Goal: Task Accomplishment & Management: Manage account settings

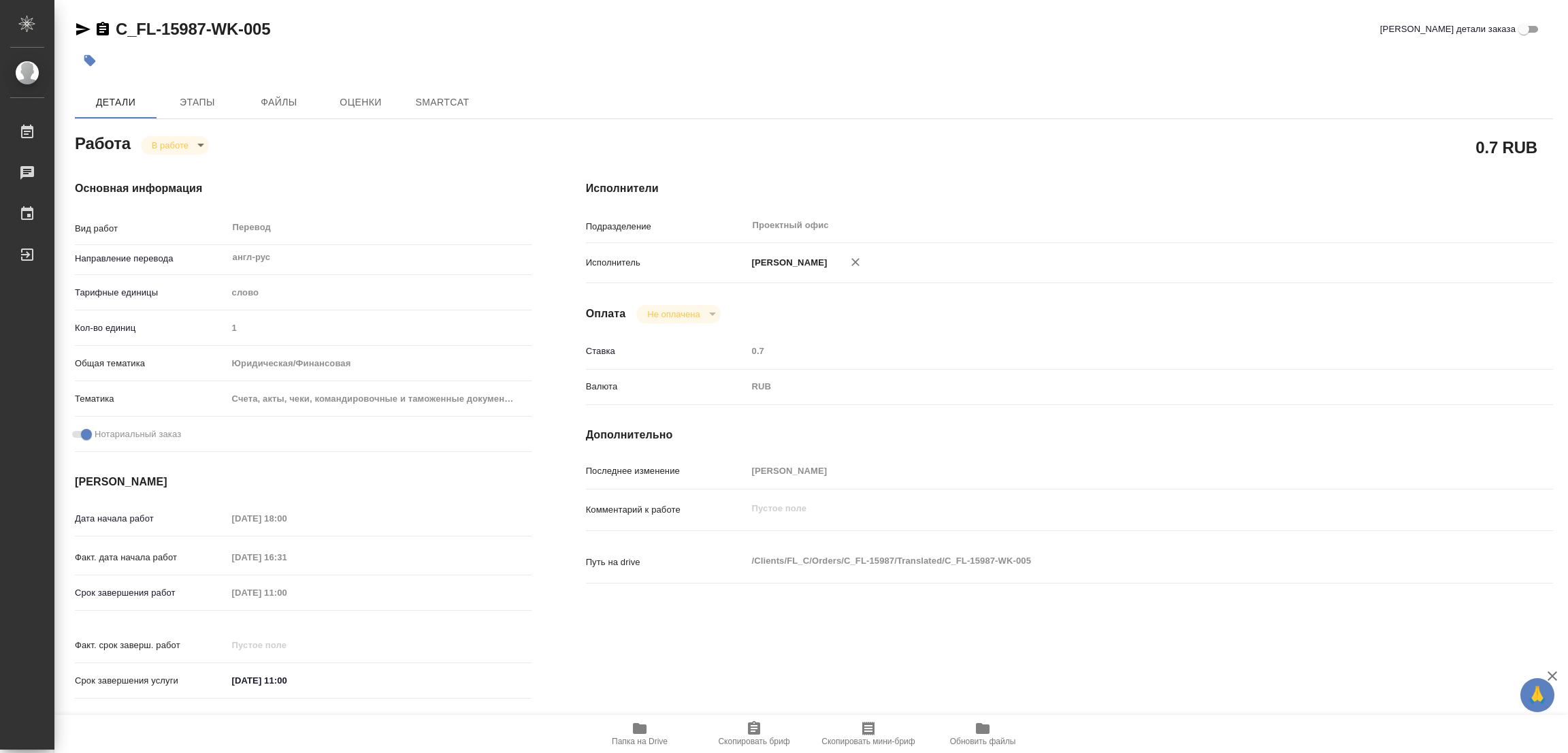
type textarea "x"
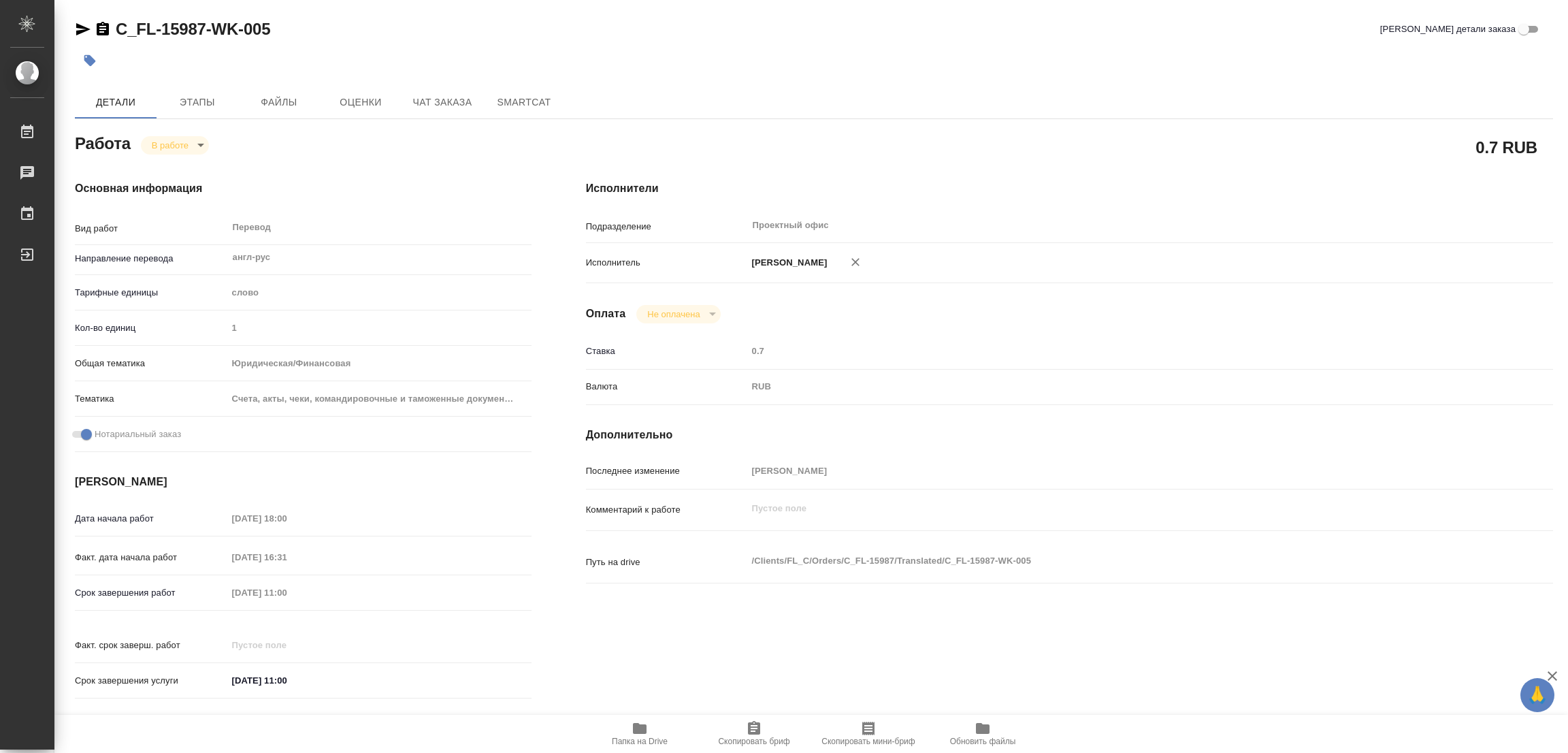
type textarea "x"
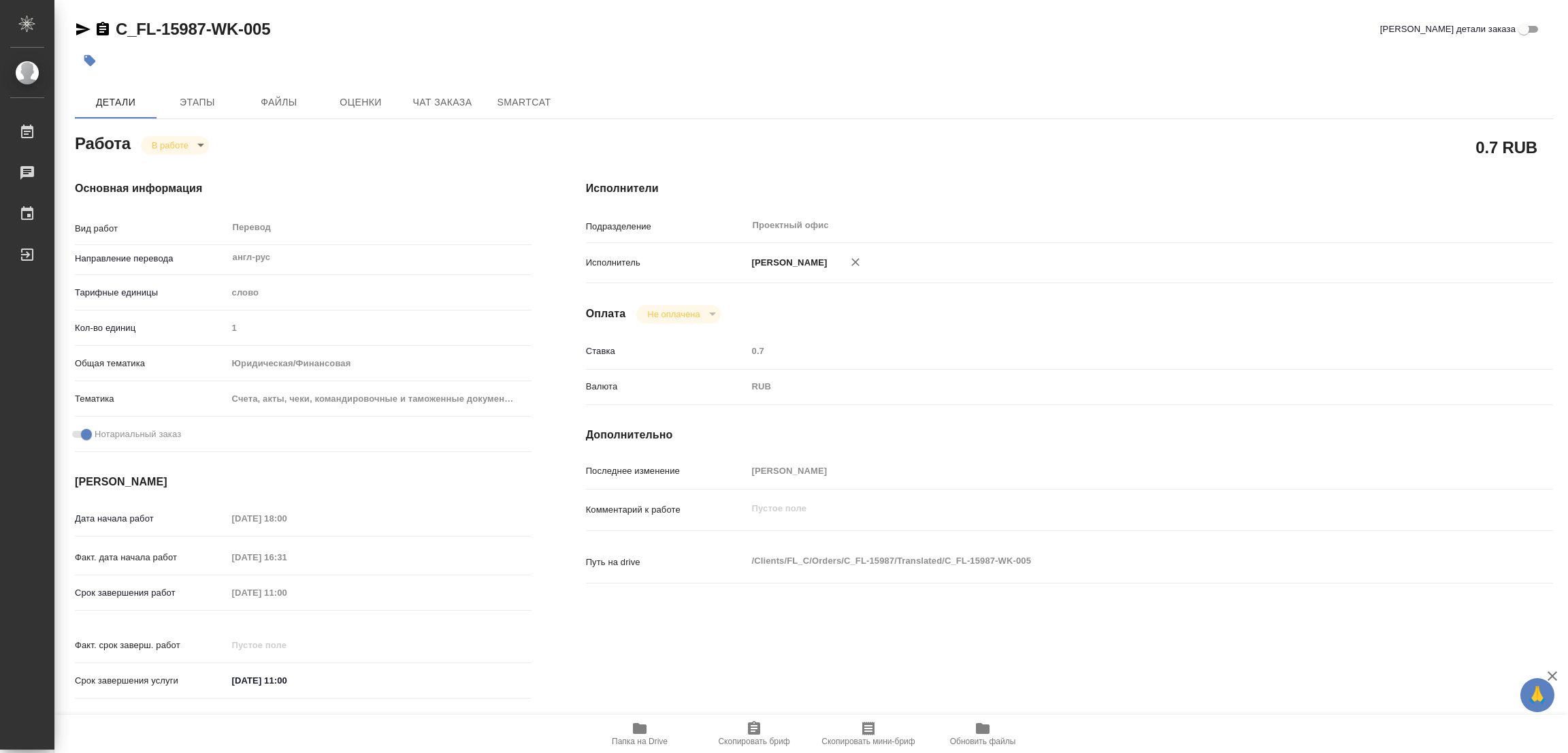
type textarea "x"
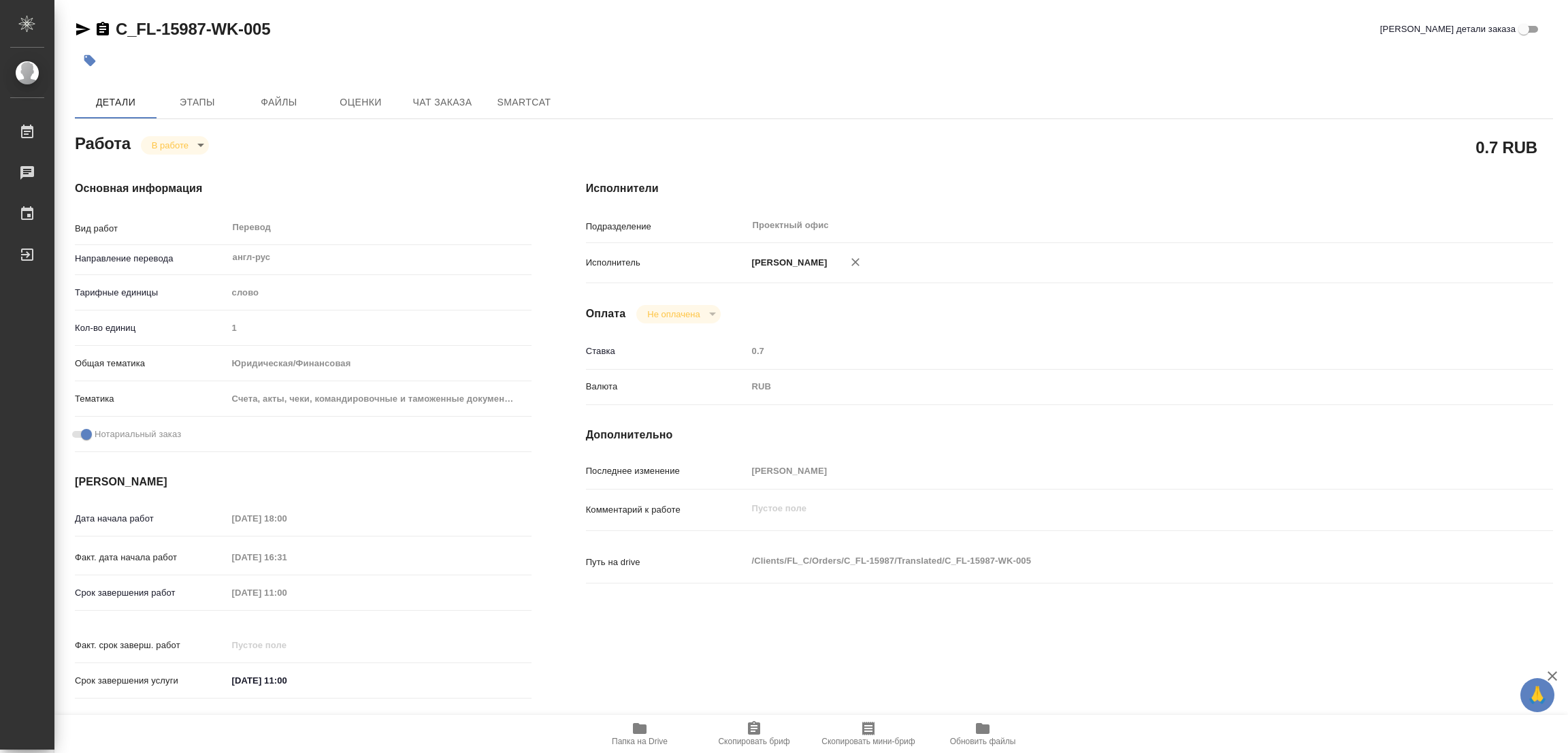
type textarea "x"
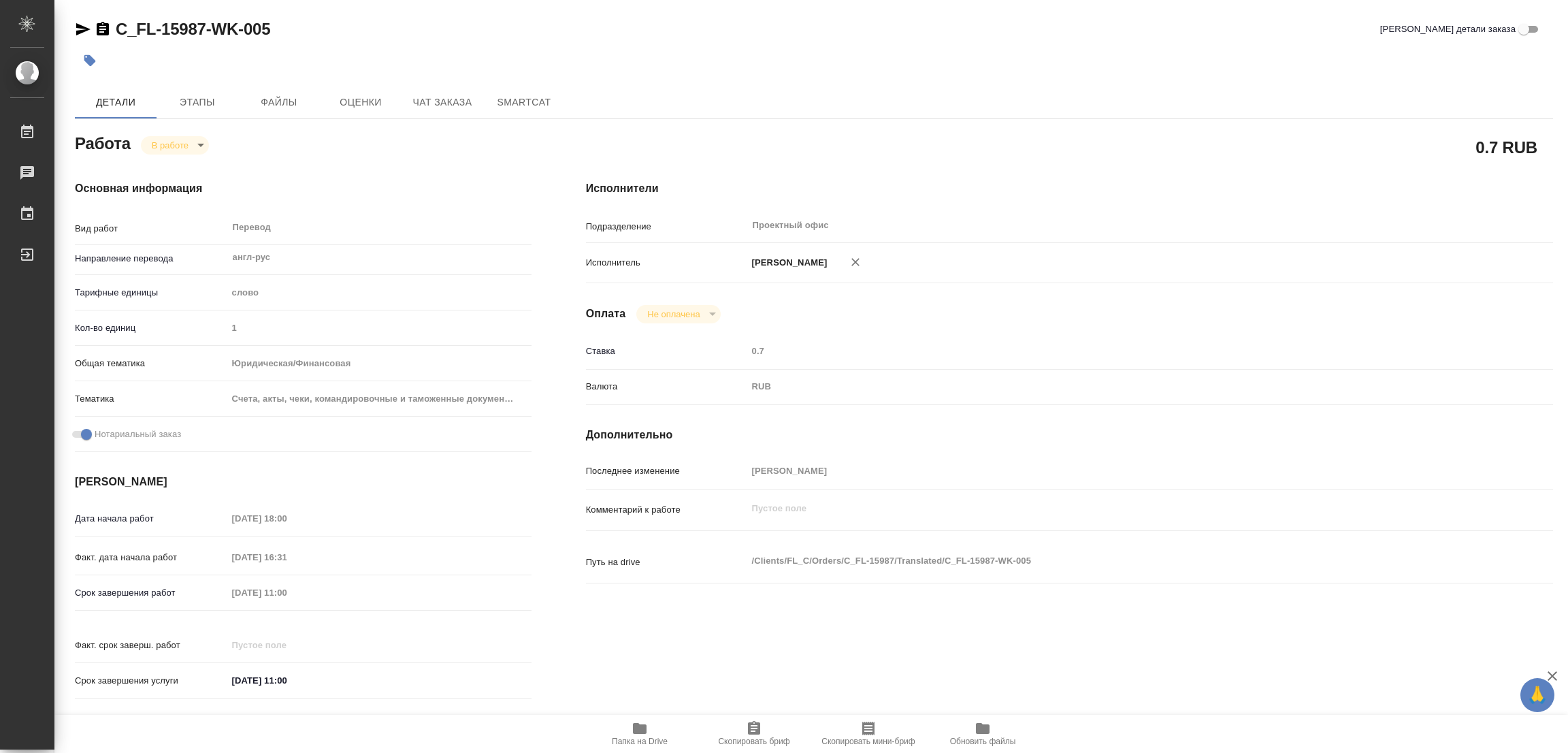
drag, startPoint x: 116, startPoint y: 701, endPoint x: 975, endPoint y: 94, distance: 1051.8
click at [975, 94] on div "Детали Этапы Файлы Оценки Чат заказа SmartCat" at bounding box center [814, 102] width 1478 height 33
click at [632, 732] on icon "button" at bounding box center [640, 728] width 16 height 16
click at [190, 99] on span "Этапы" at bounding box center [197, 102] width 66 height 17
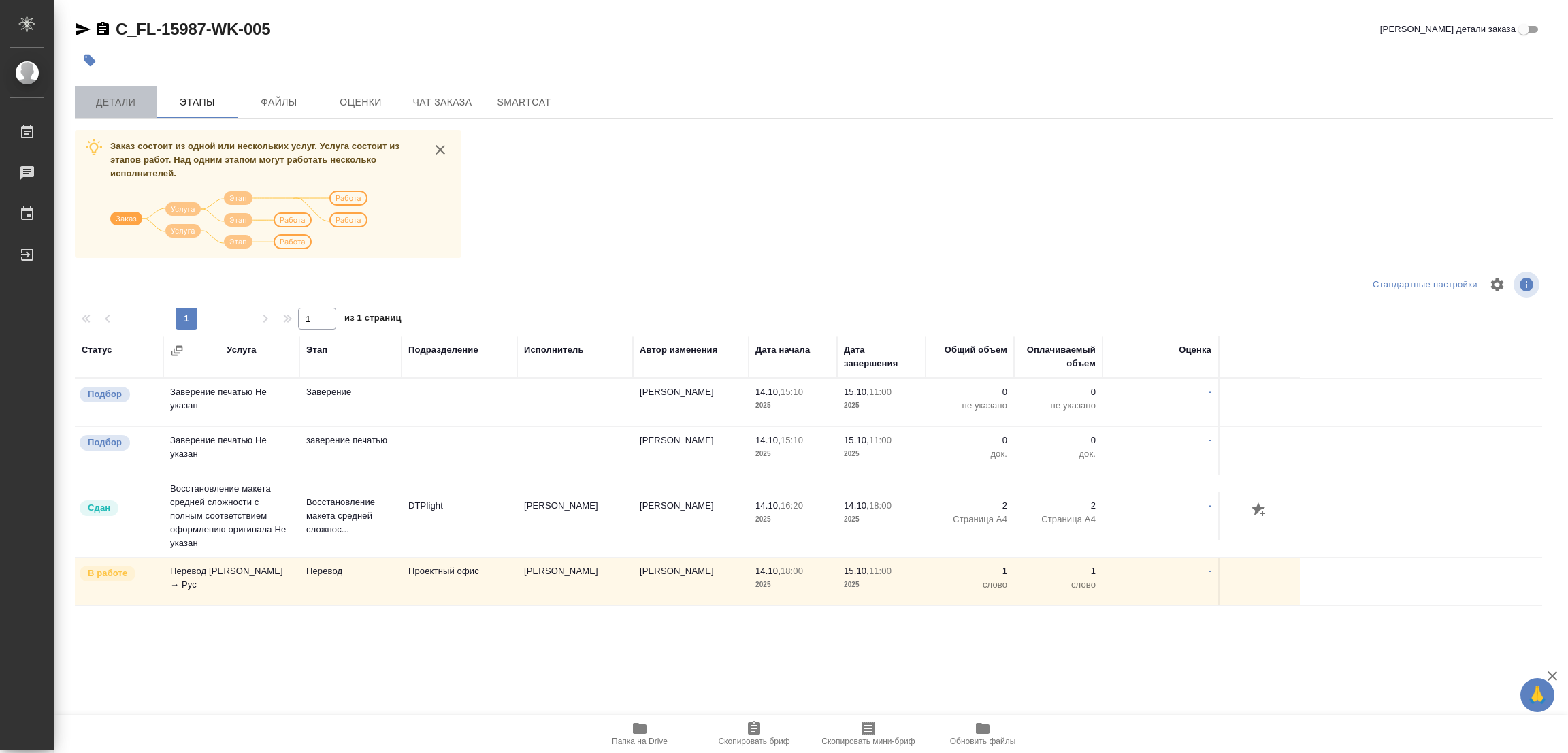
click at [112, 103] on span "Детали" at bounding box center [116, 102] width 66 height 17
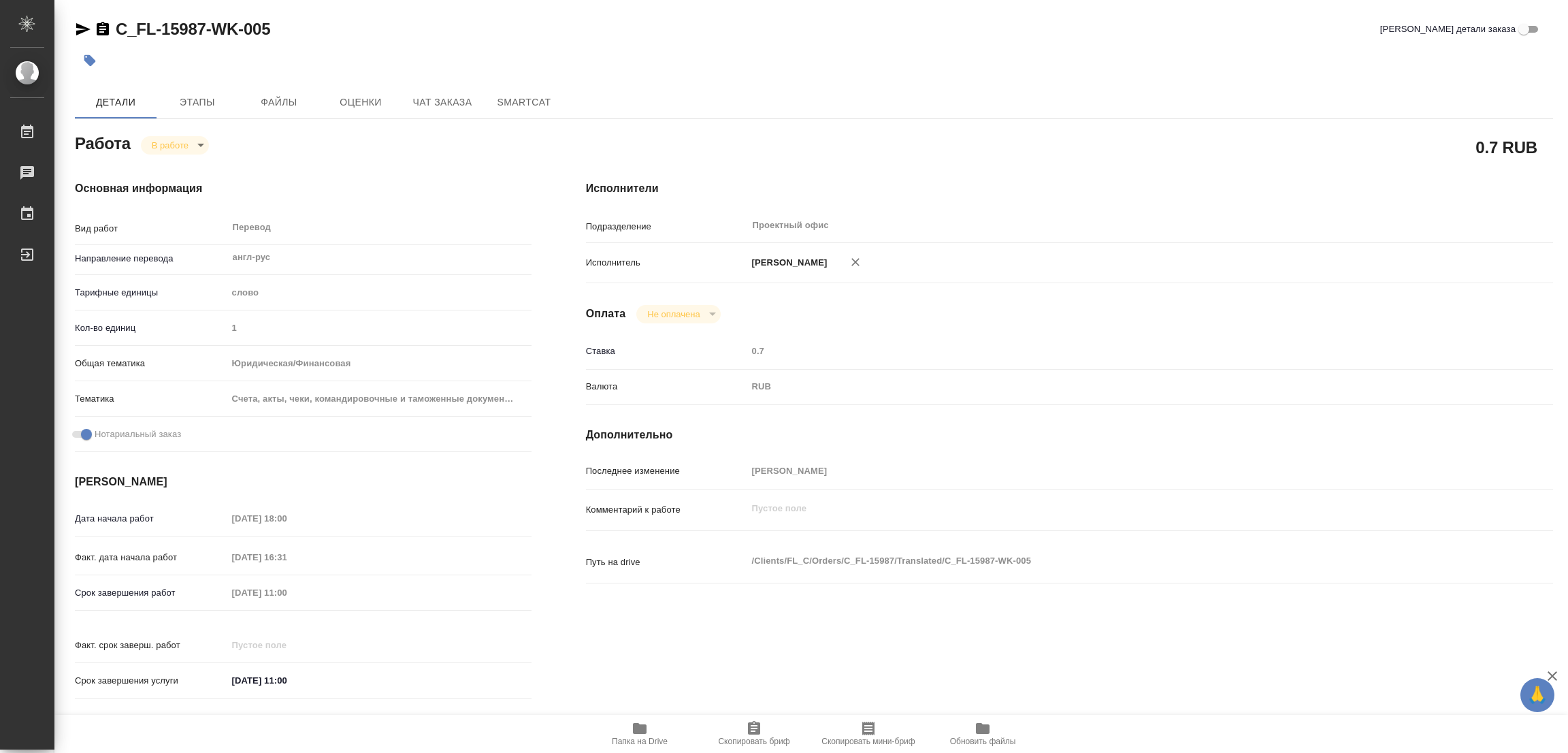
type textarea "x"
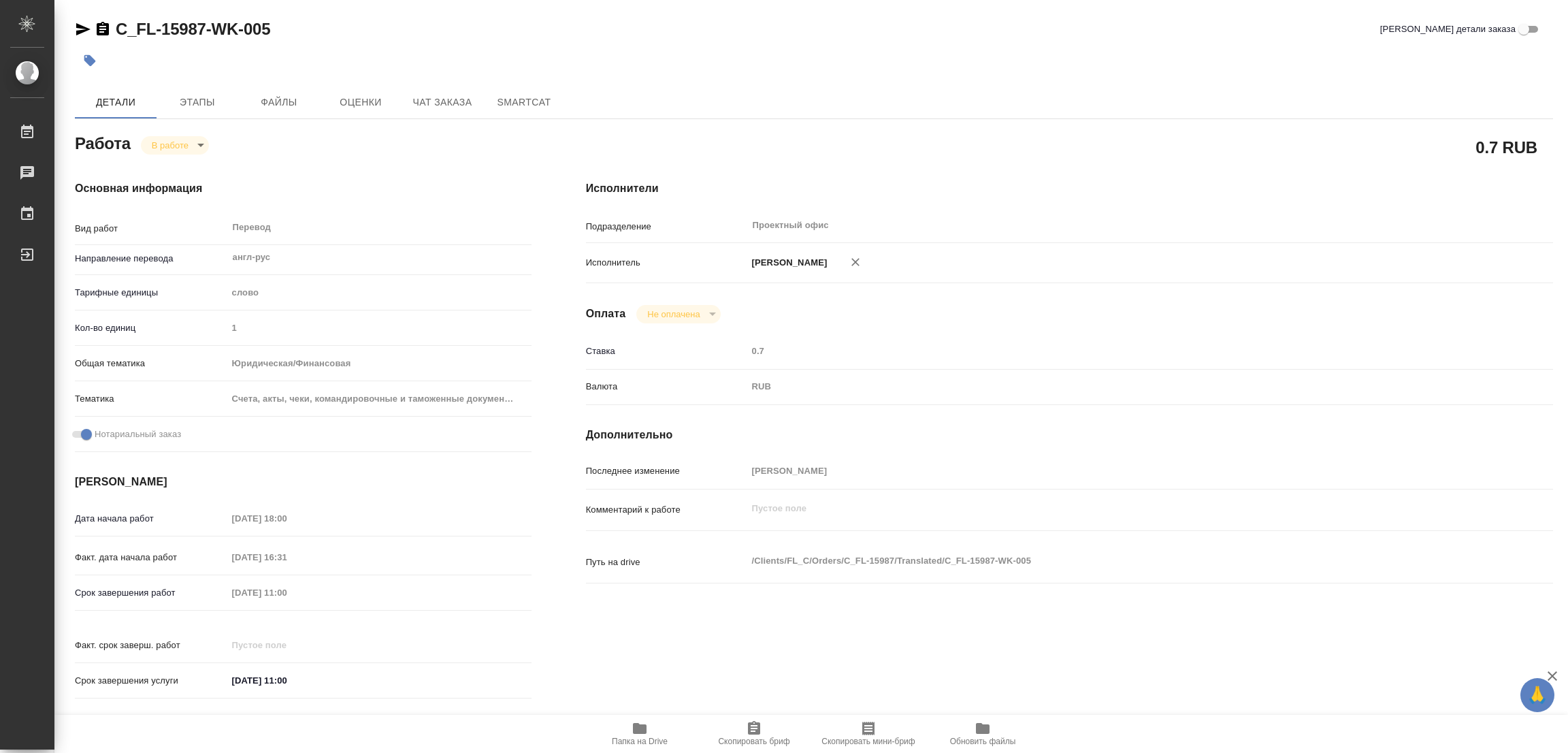
type textarea "x"
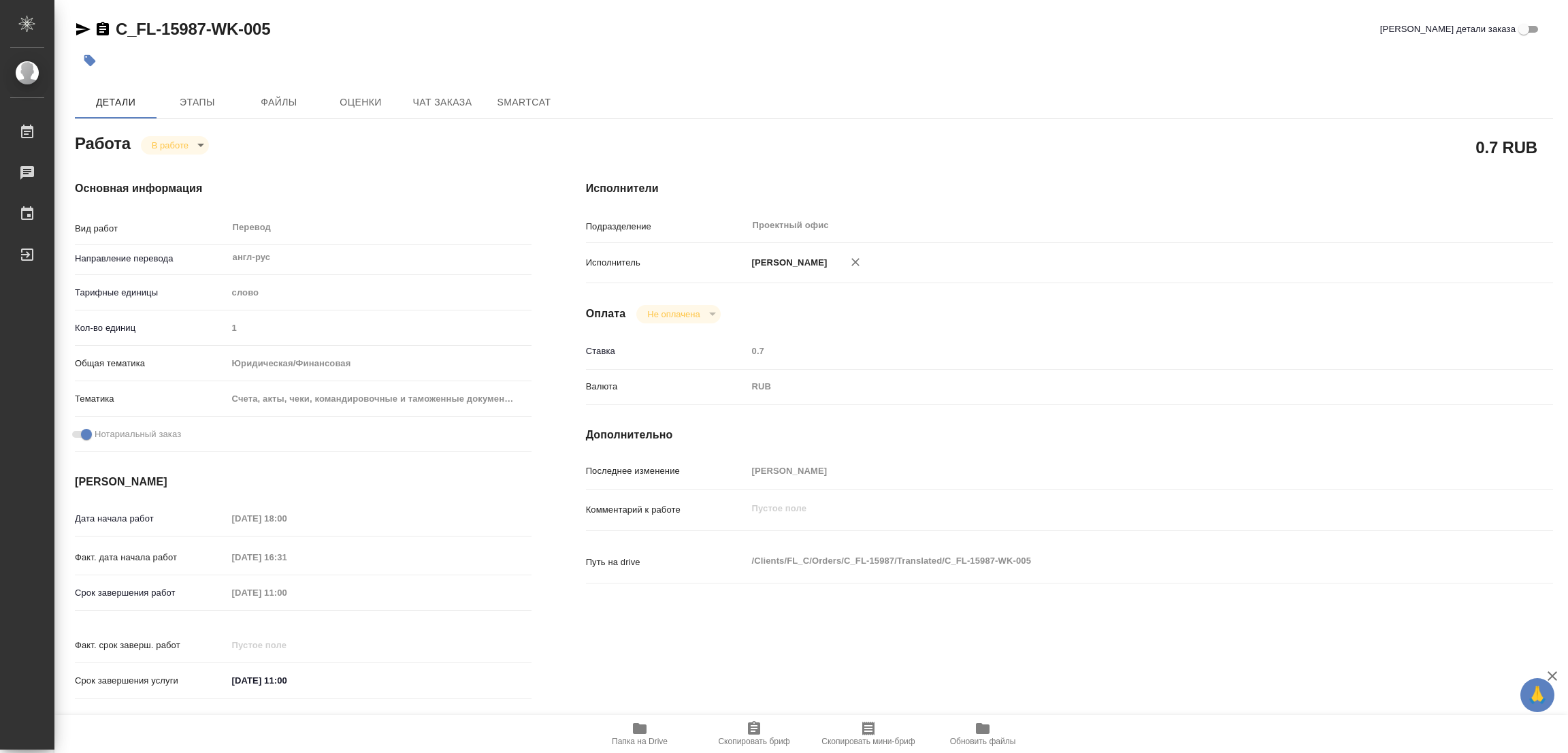
type textarea "x"
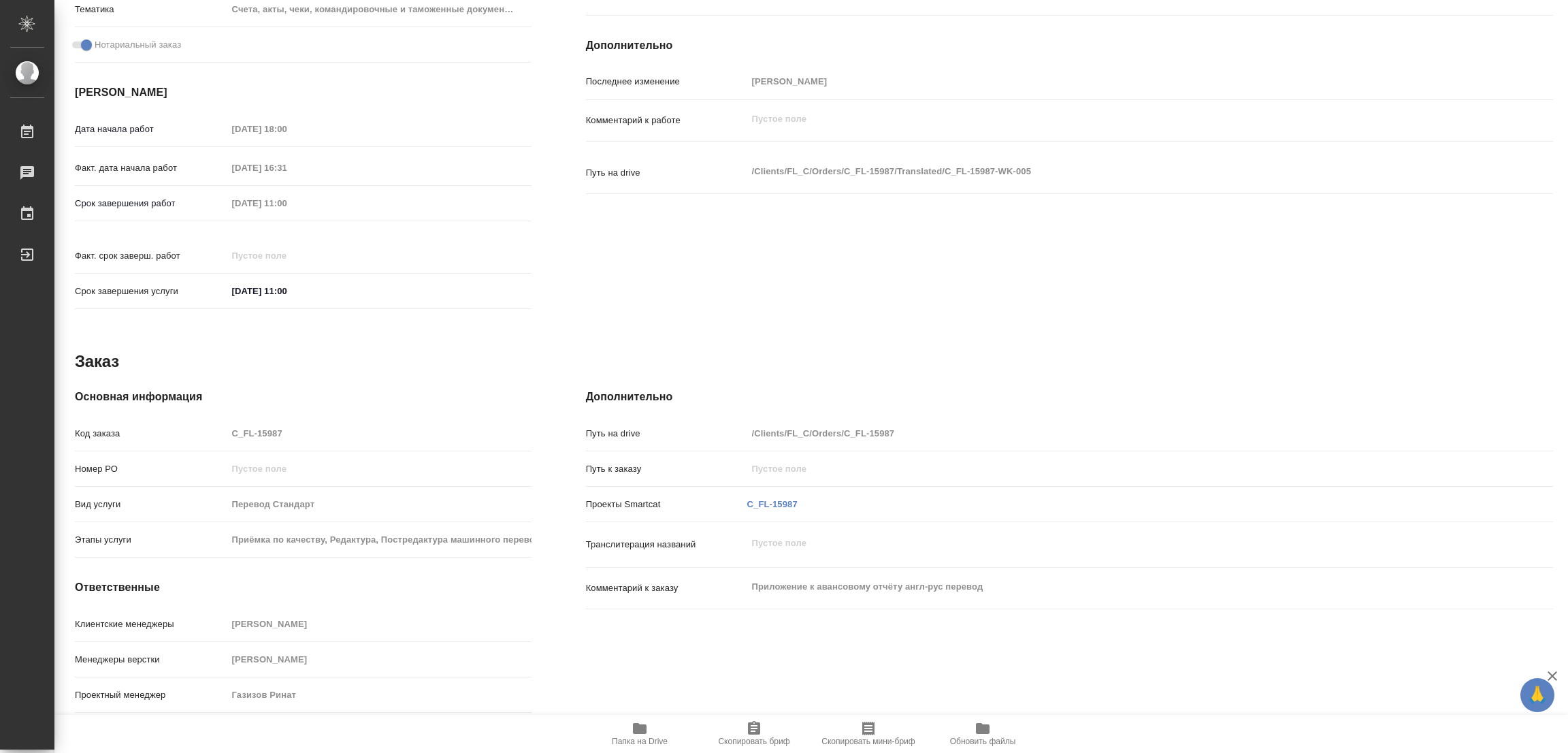
scroll to position [405, 0]
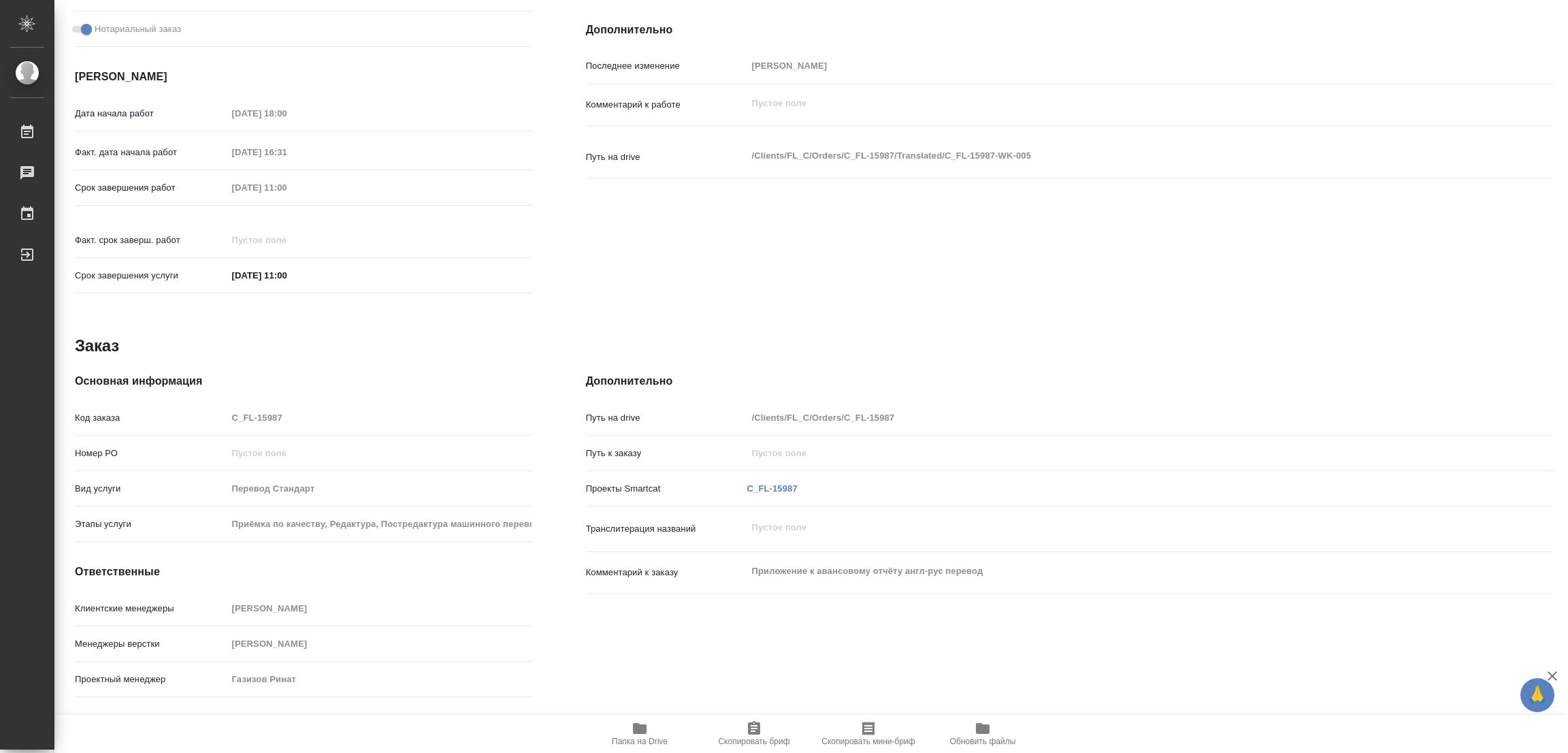
click at [797, 252] on div "Исполнители Подразделение Проектный офис ​ Исполнитель [PERSON_NAME] Не оплачен…" at bounding box center [1069, 38] width 1022 height 582
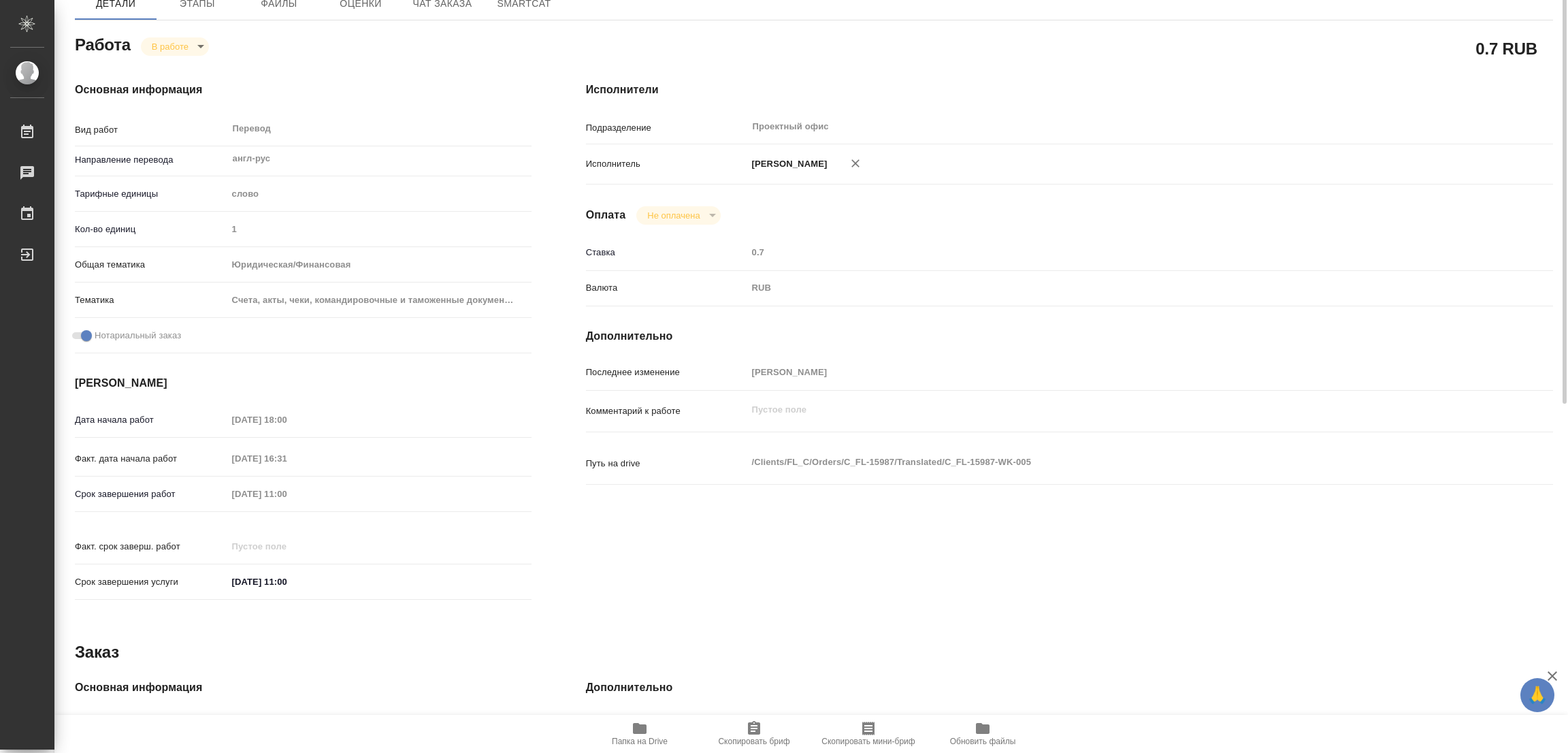
scroll to position [0, 0]
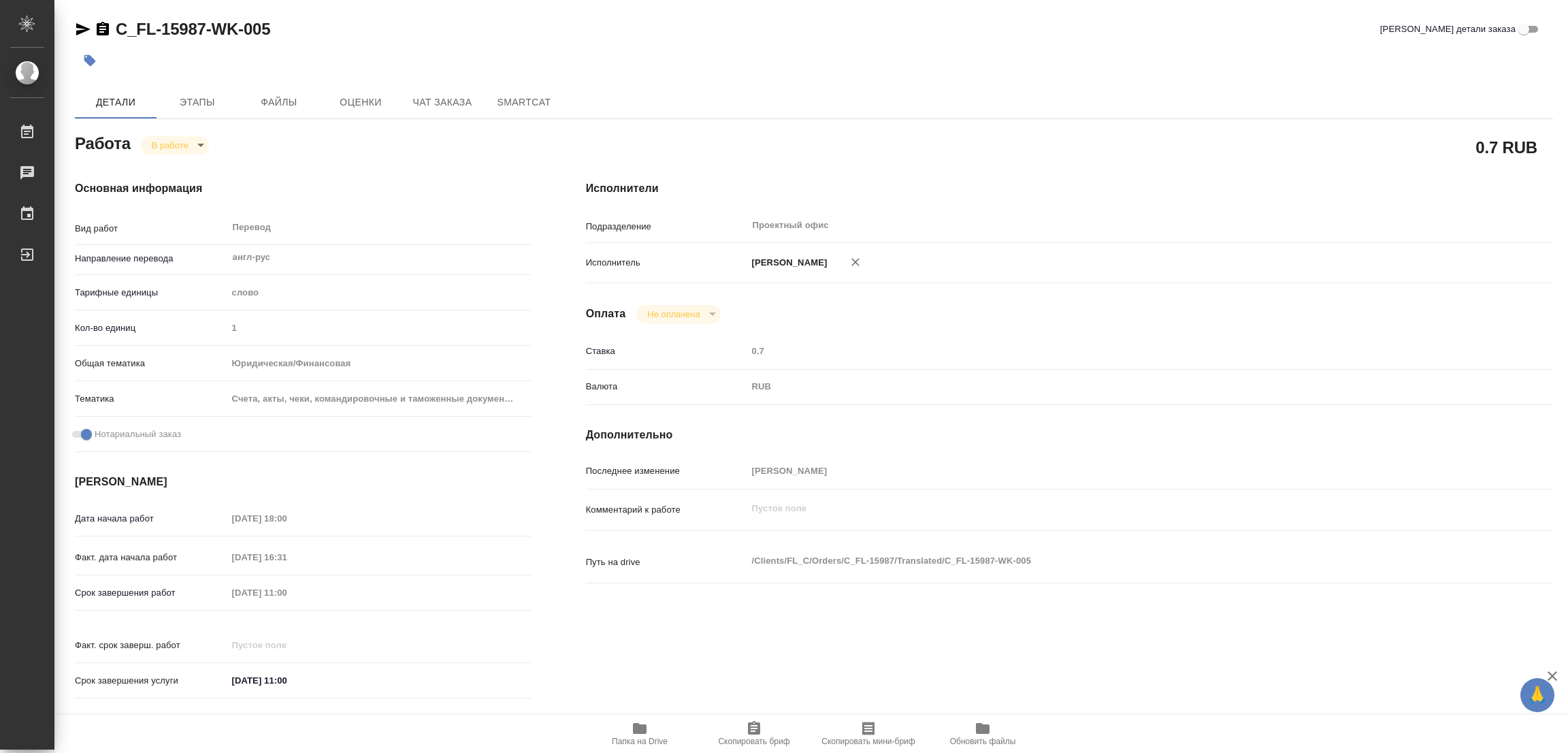
click at [989, 180] on h4 "Исполнители" at bounding box center [1069, 188] width 967 height 16
type textarea "x"
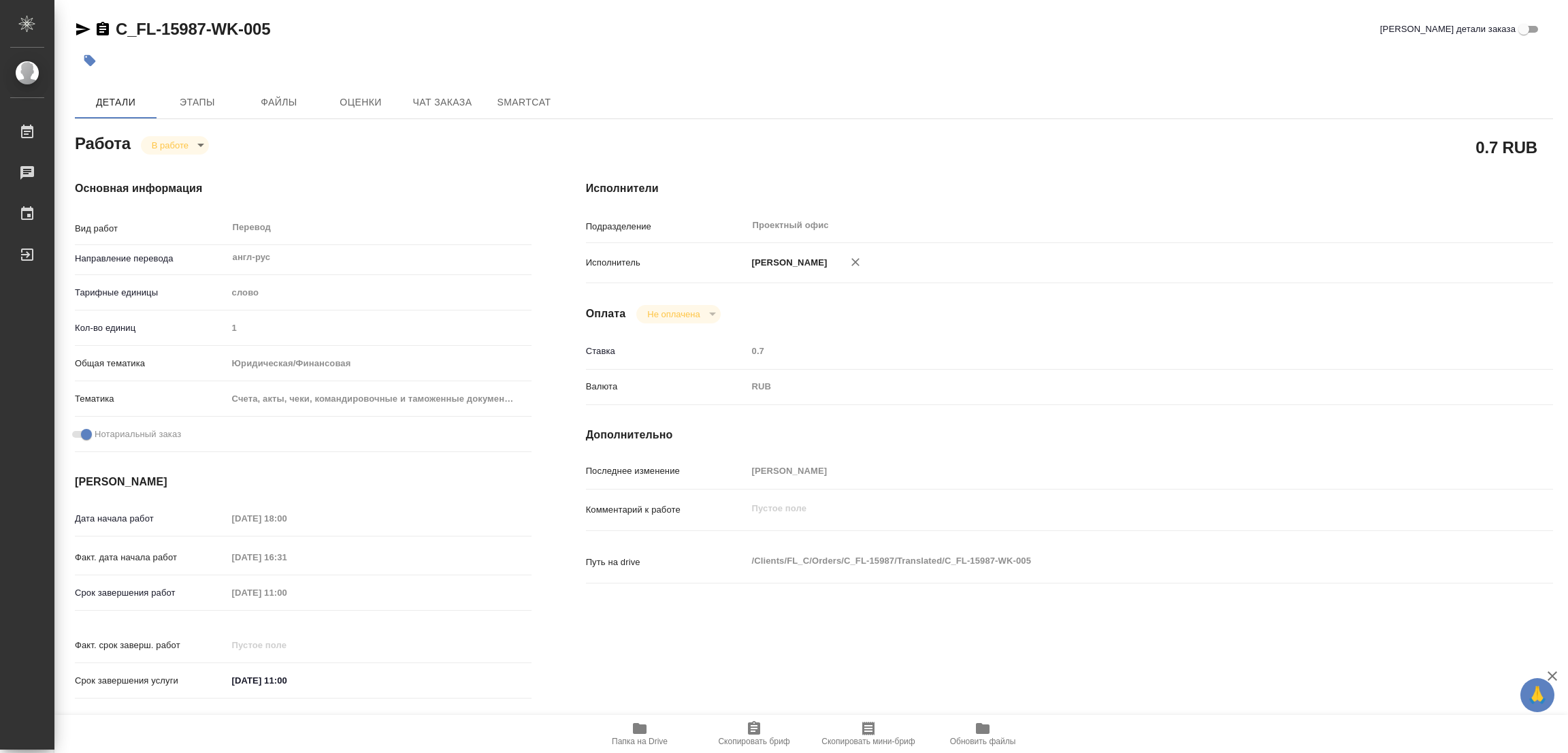
type textarea "x"
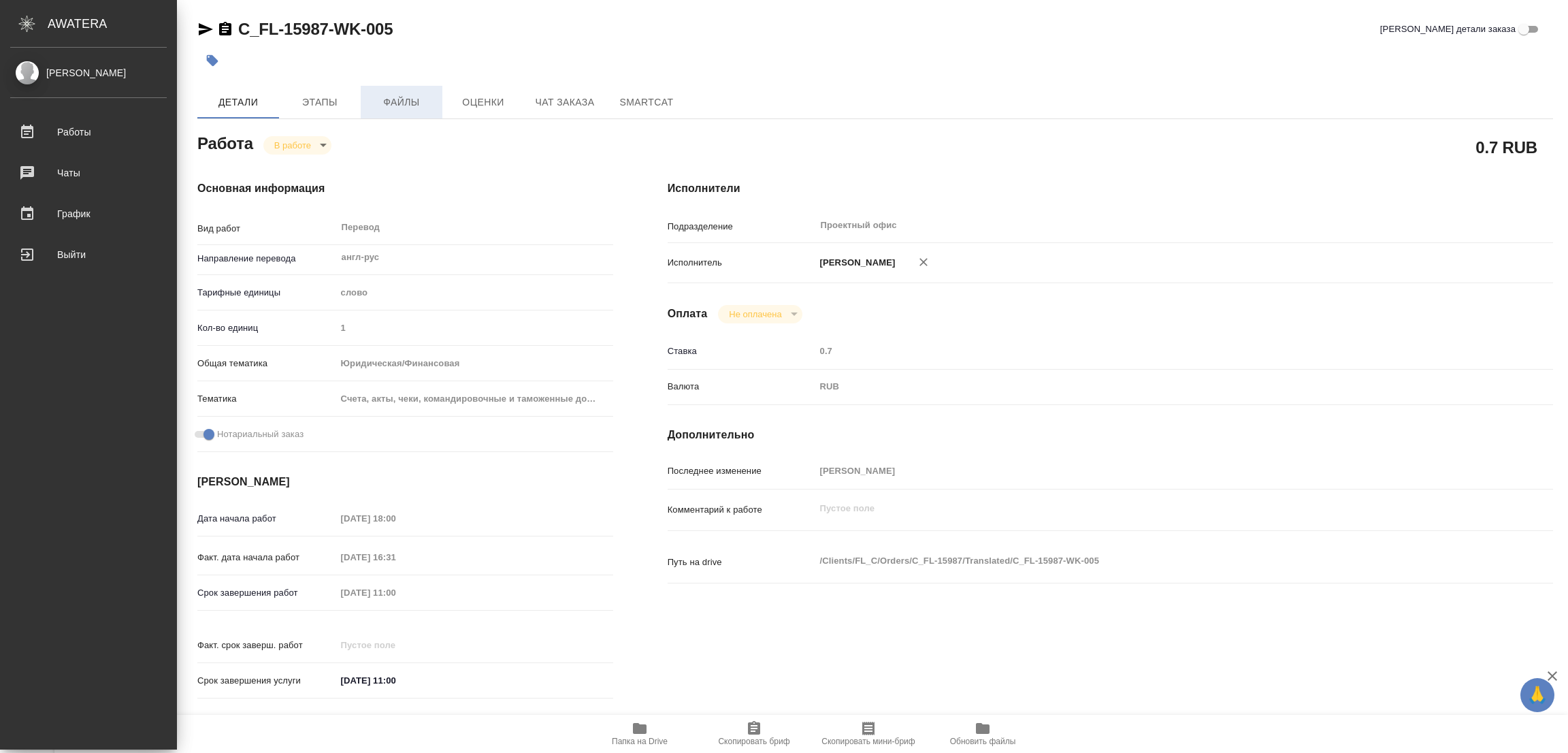
type textarea "x"
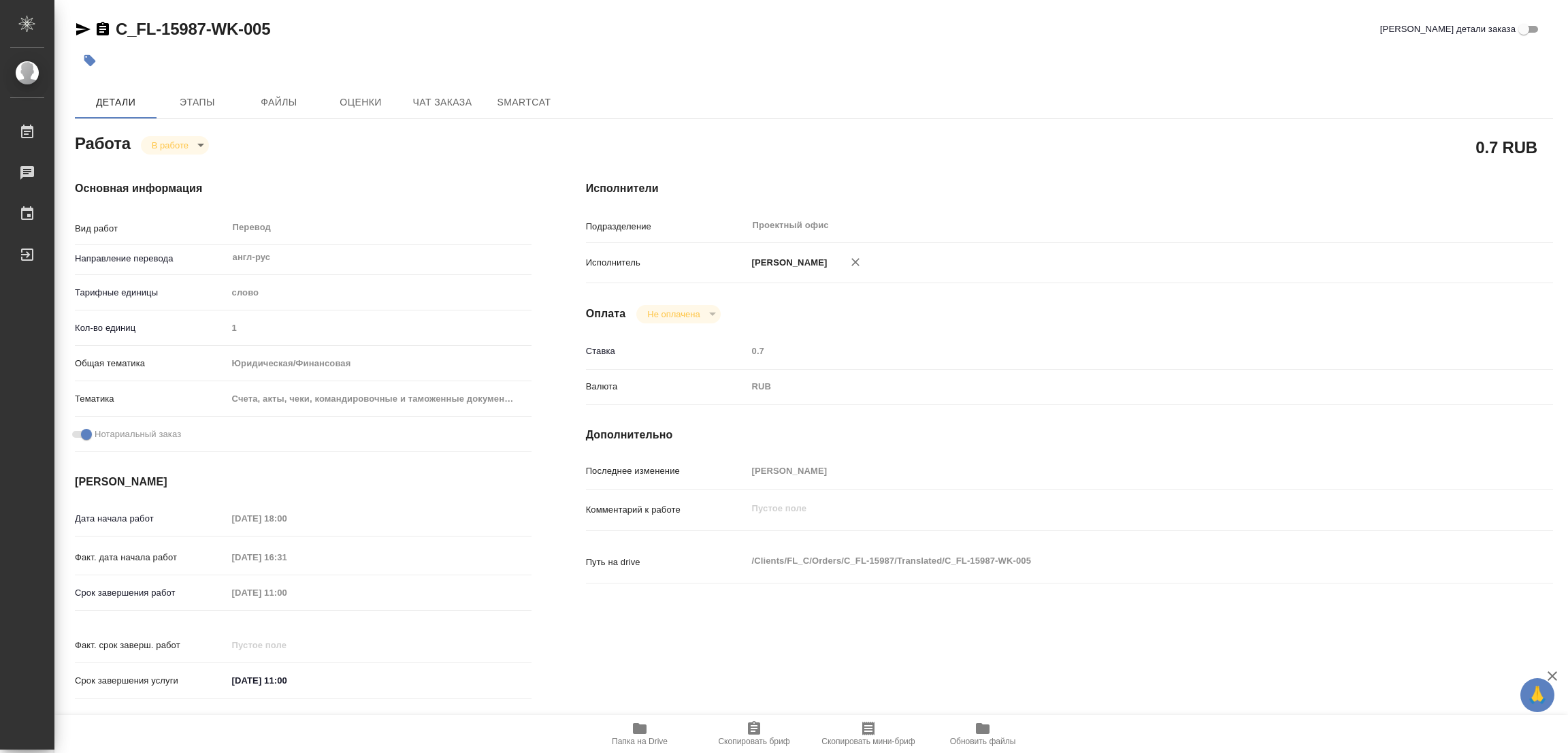
click at [1078, 531] on div "Комментарий к работе x" at bounding box center [1069, 522] width 967 height 53
click at [165, 149] on body "🙏 .cls-1 fill:#fff; AWATERA [PERSON_NAME] Работы 0 Чаты График Выйти C_FL-15987…" at bounding box center [784, 376] width 1568 height 753
click at [169, 168] on button "Выполнен" at bounding box center [177, 168] width 50 height 15
click at [87, 58] on icon "button" at bounding box center [90, 61] width 12 height 12
type textarea "x"
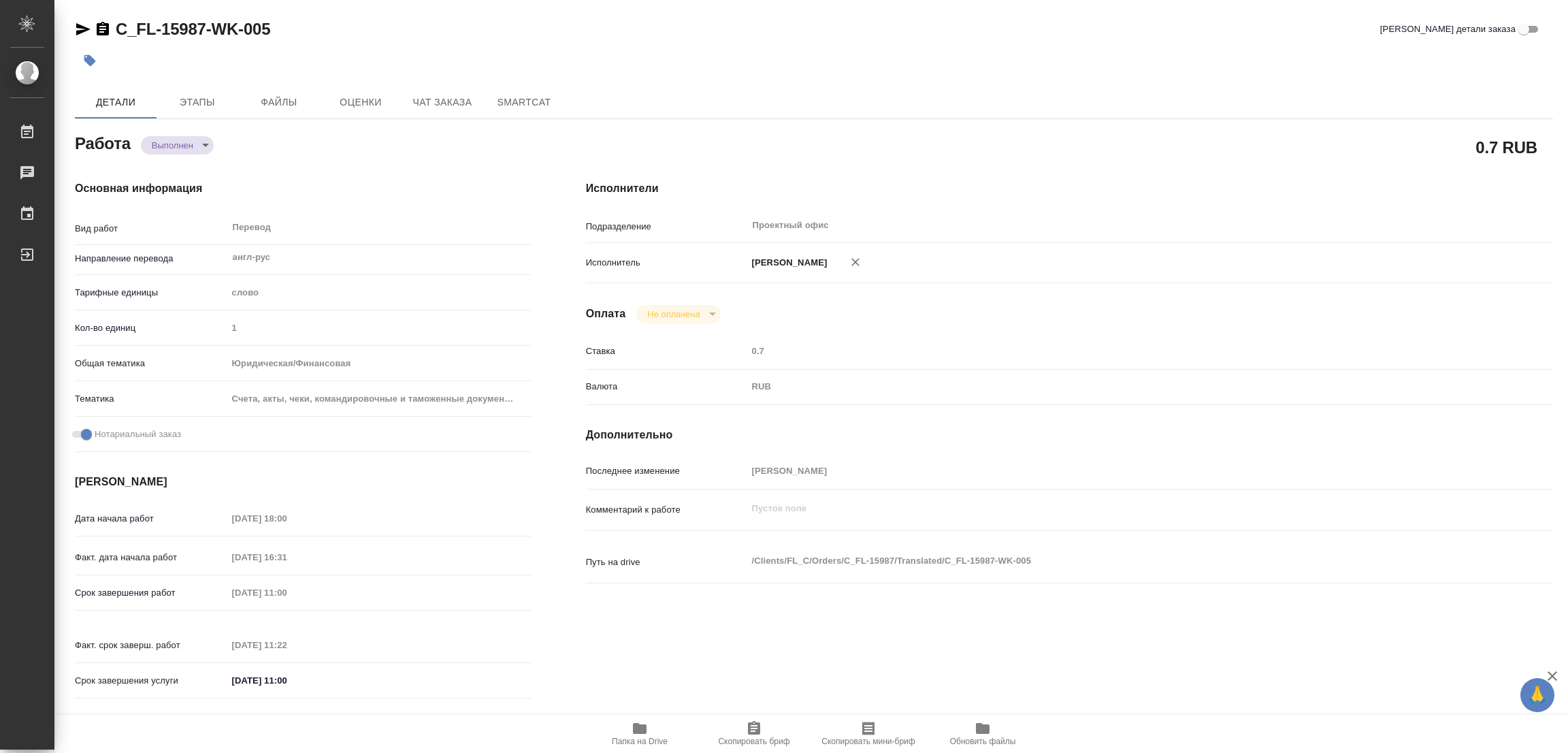
type textarea "x"
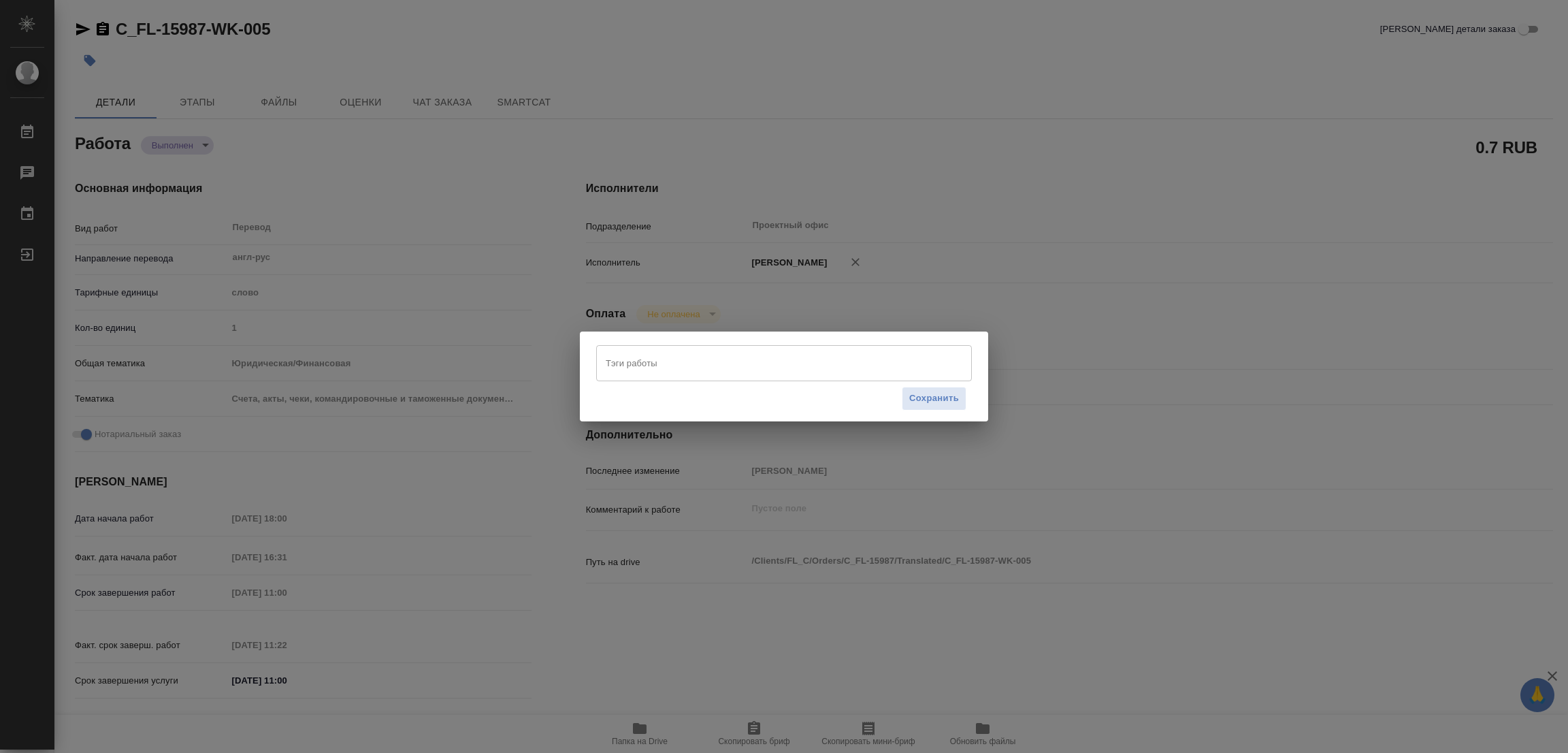
type textarea "x"
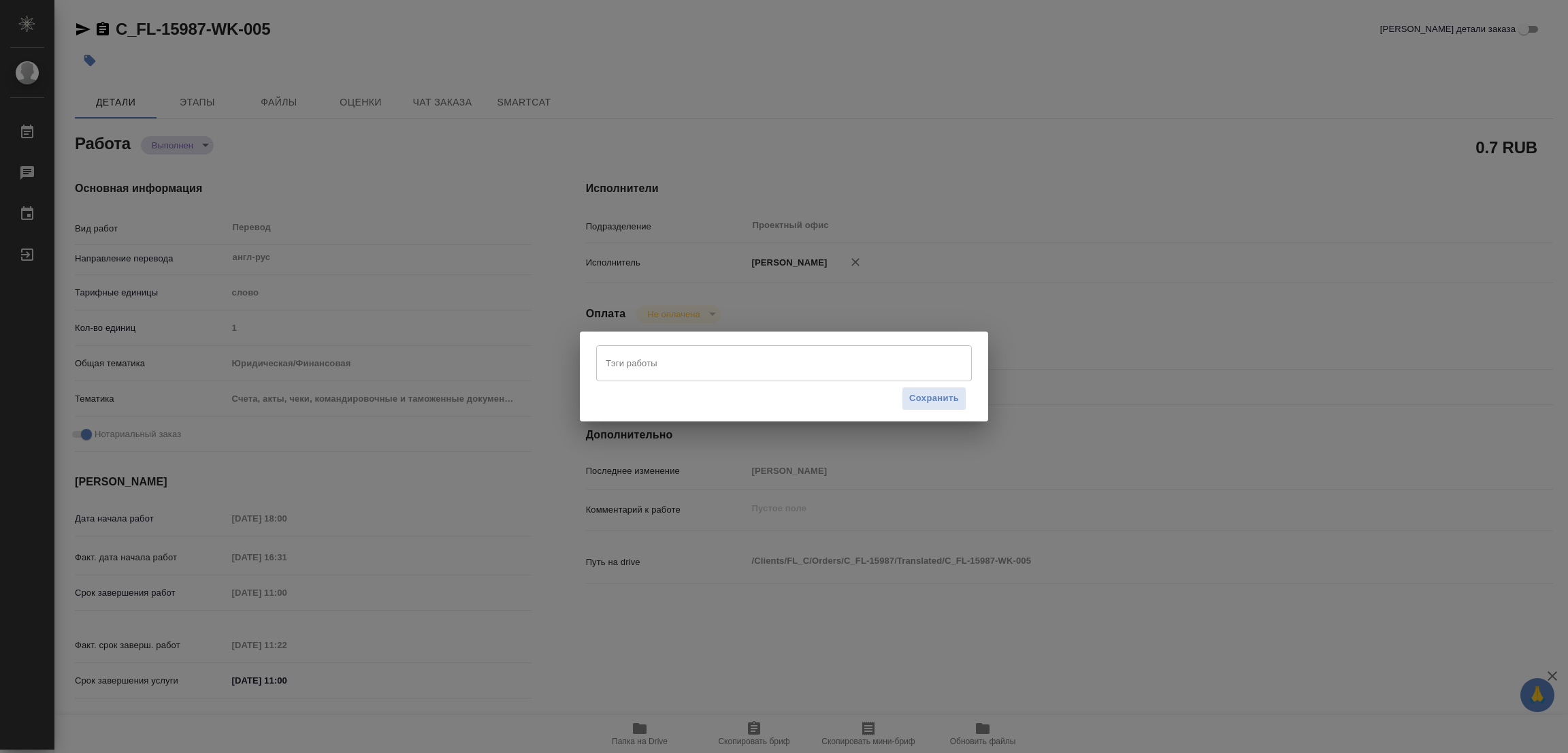
type textarea "x"
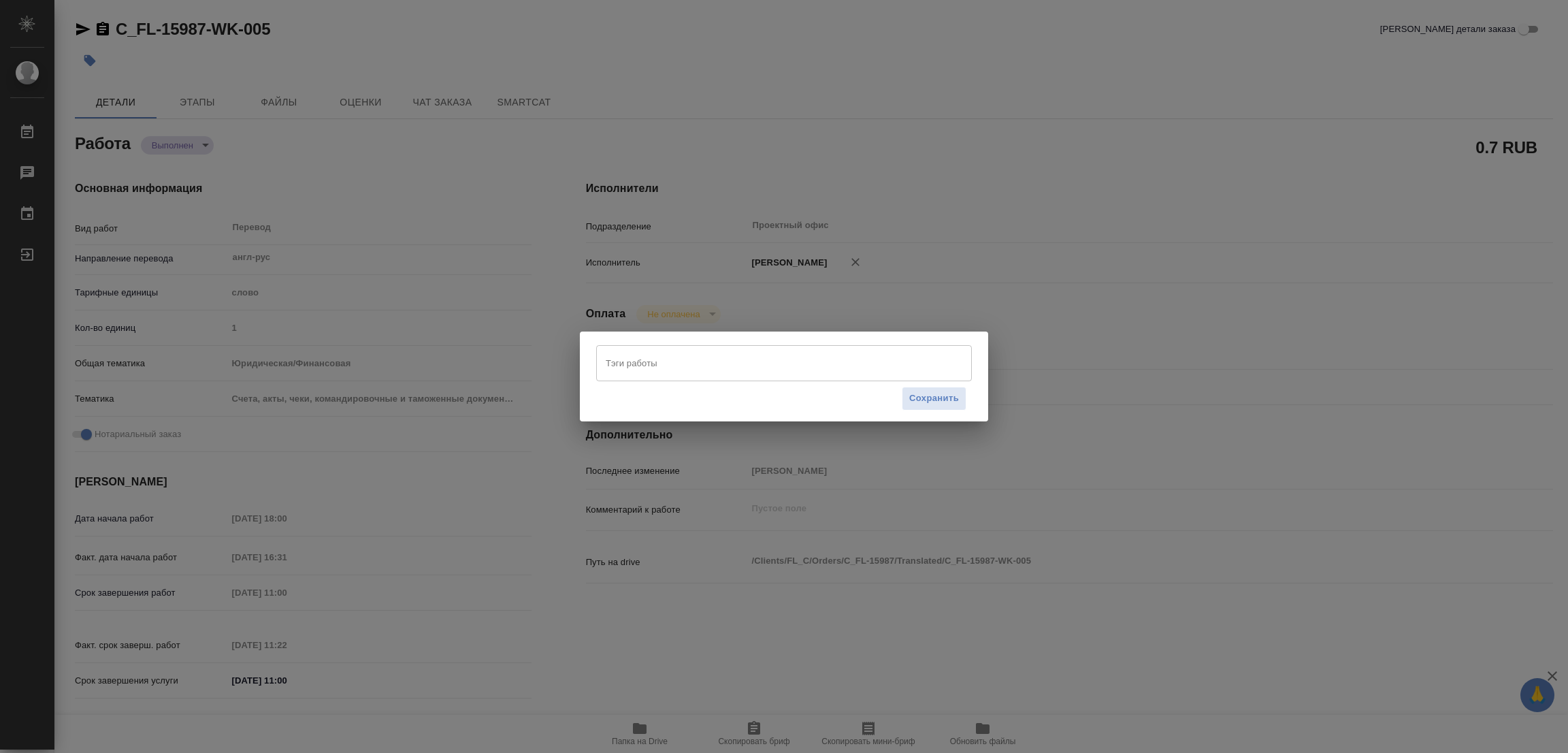
click at [648, 361] on input "Тэги работы" at bounding box center [771, 362] width 338 height 23
type textarea "x"
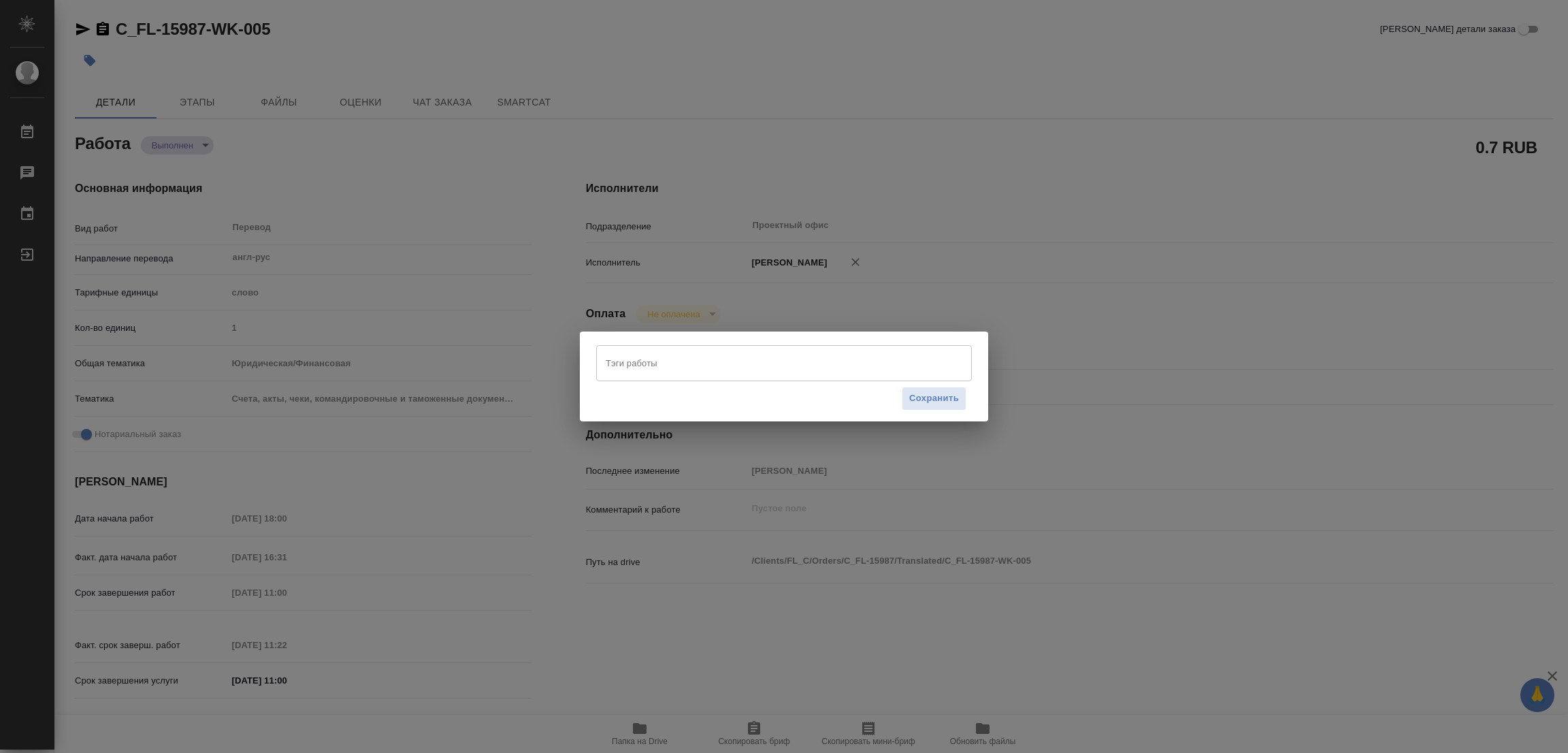
type textarea "x"
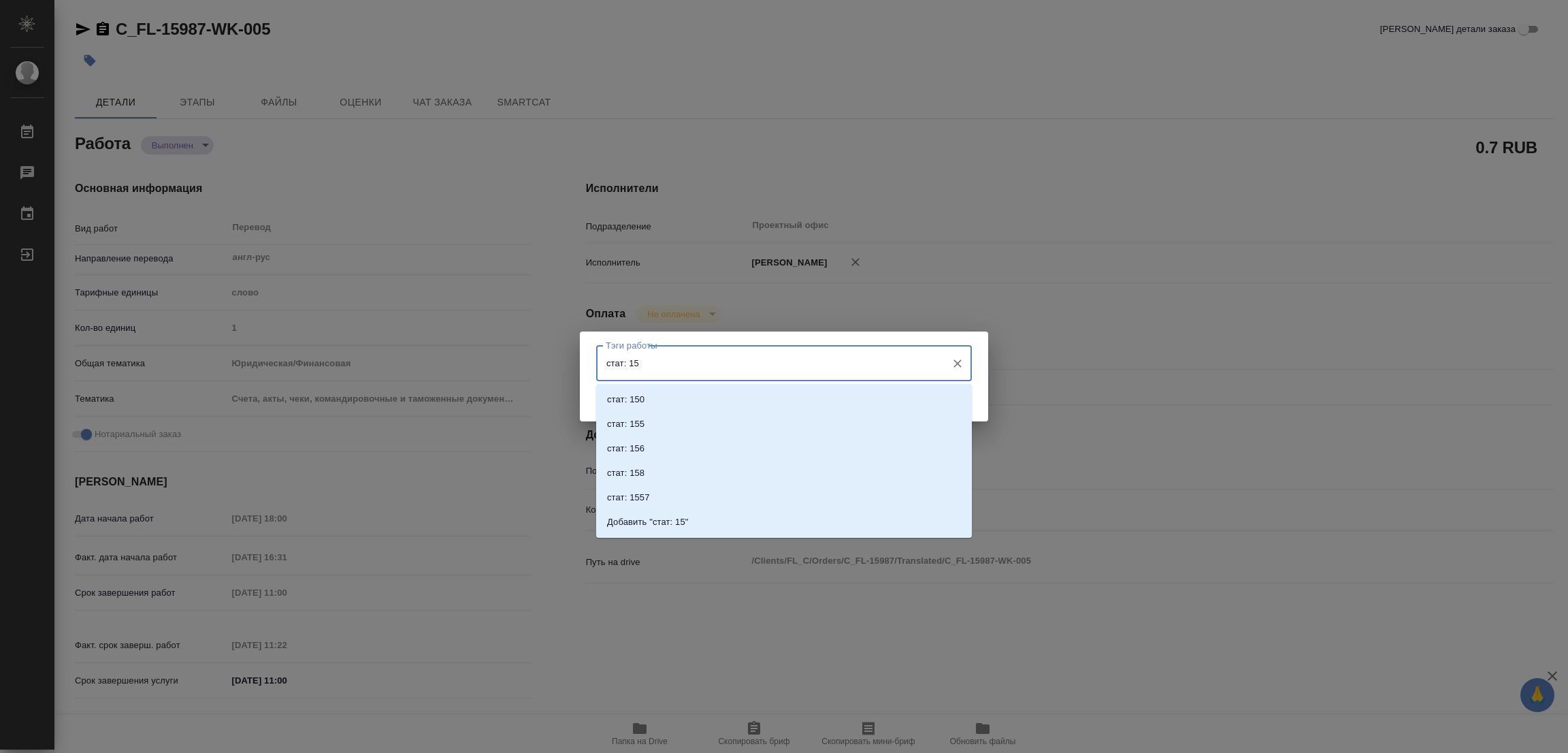
type input "стат: 150"
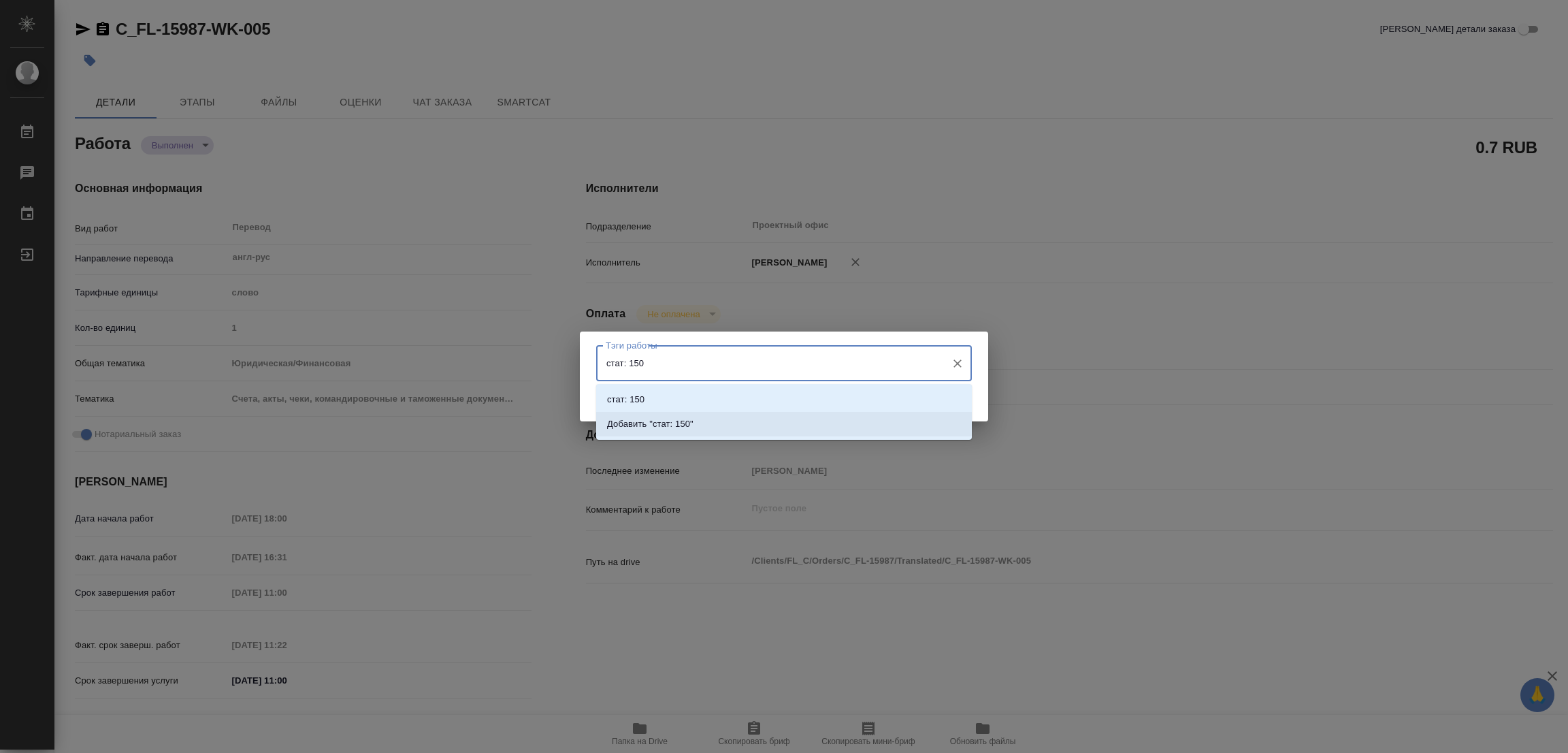
click at [673, 414] on li "Добавить "стат: 150"" at bounding box center [784, 423] width 376 height 25
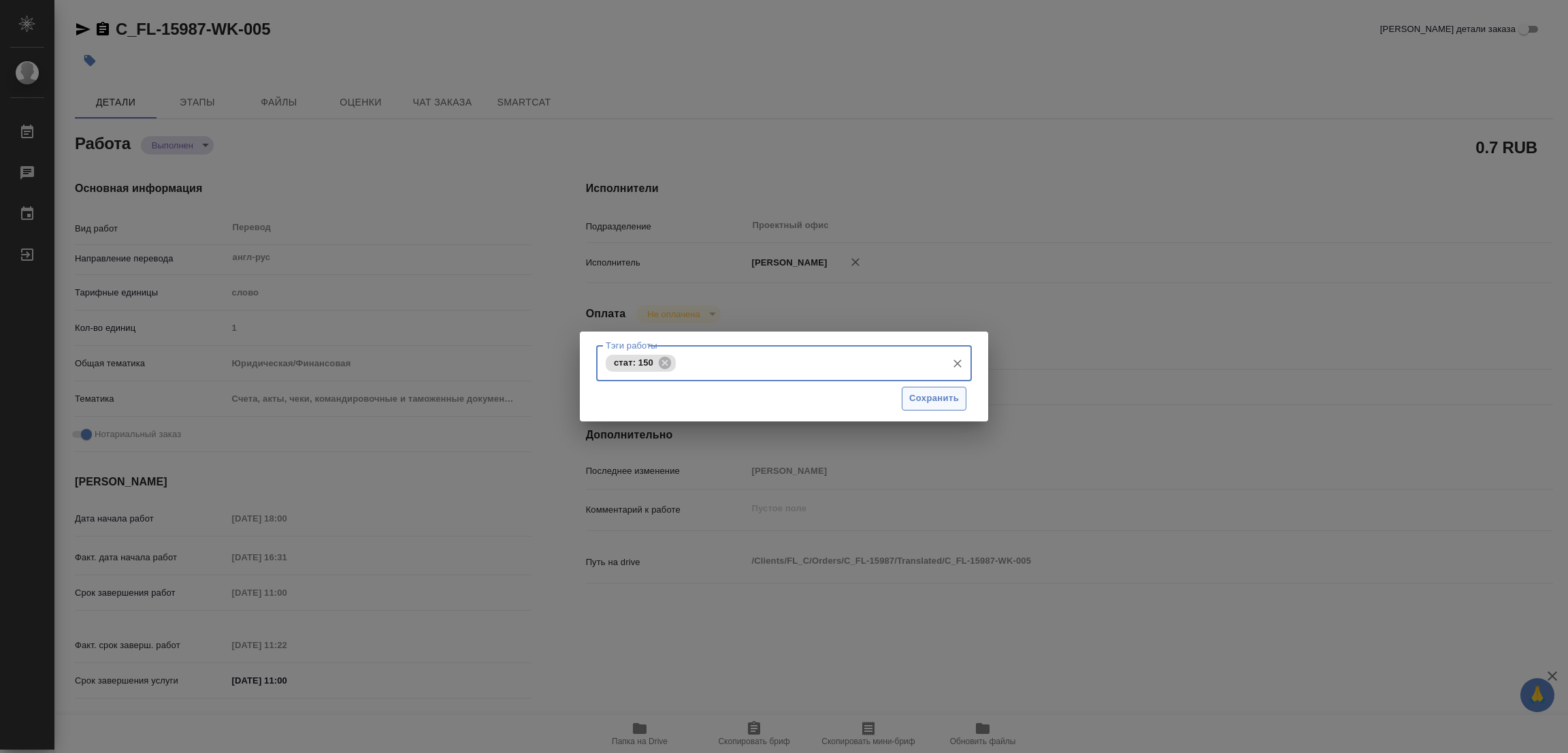
click at [949, 397] on span "Сохранить" at bounding box center [934, 398] width 50 height 15
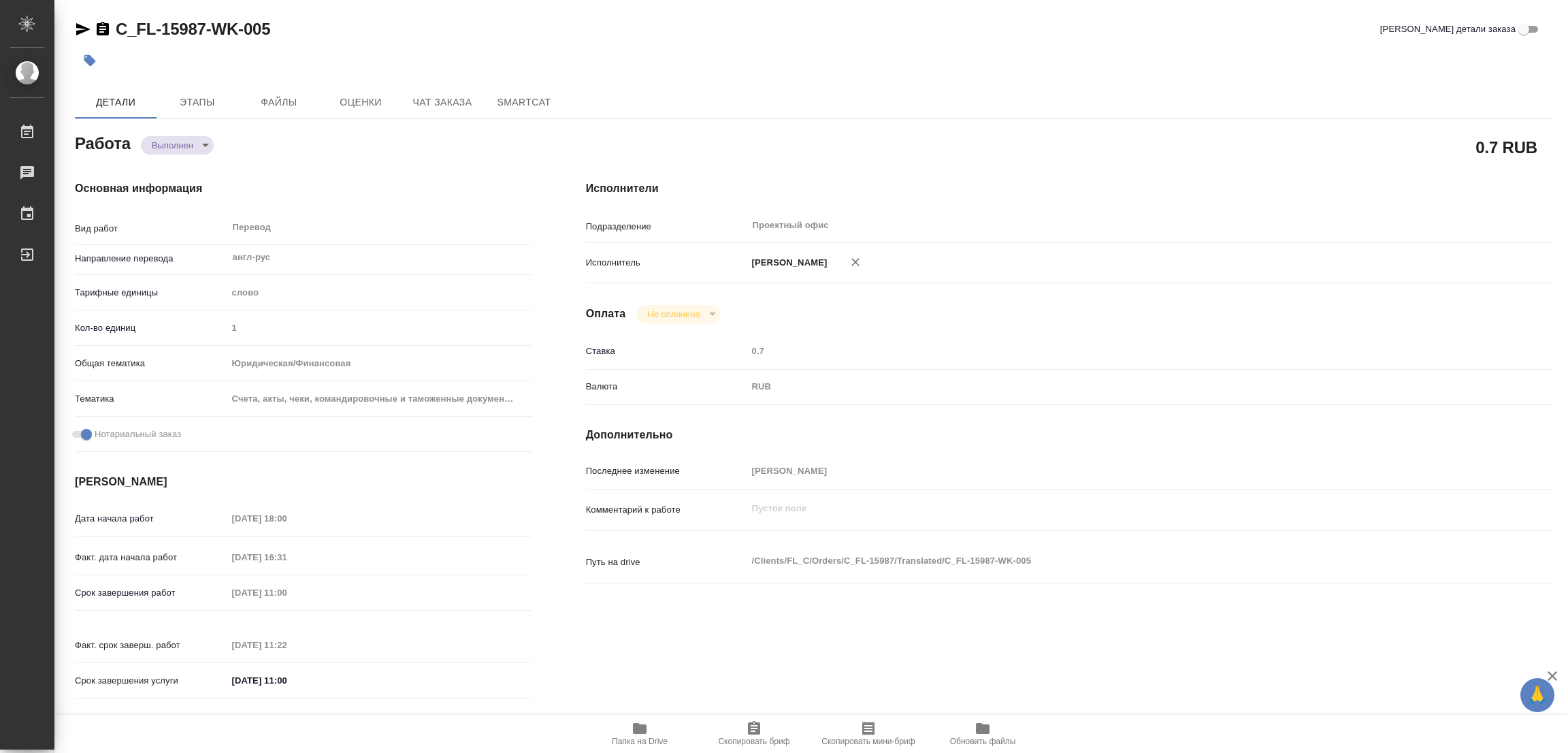
type input "completed"
type textarea "Перевод"
type textarea "x"
type input "англ-рус"
type input "5a8b1489cc6b4906c91bfd90"
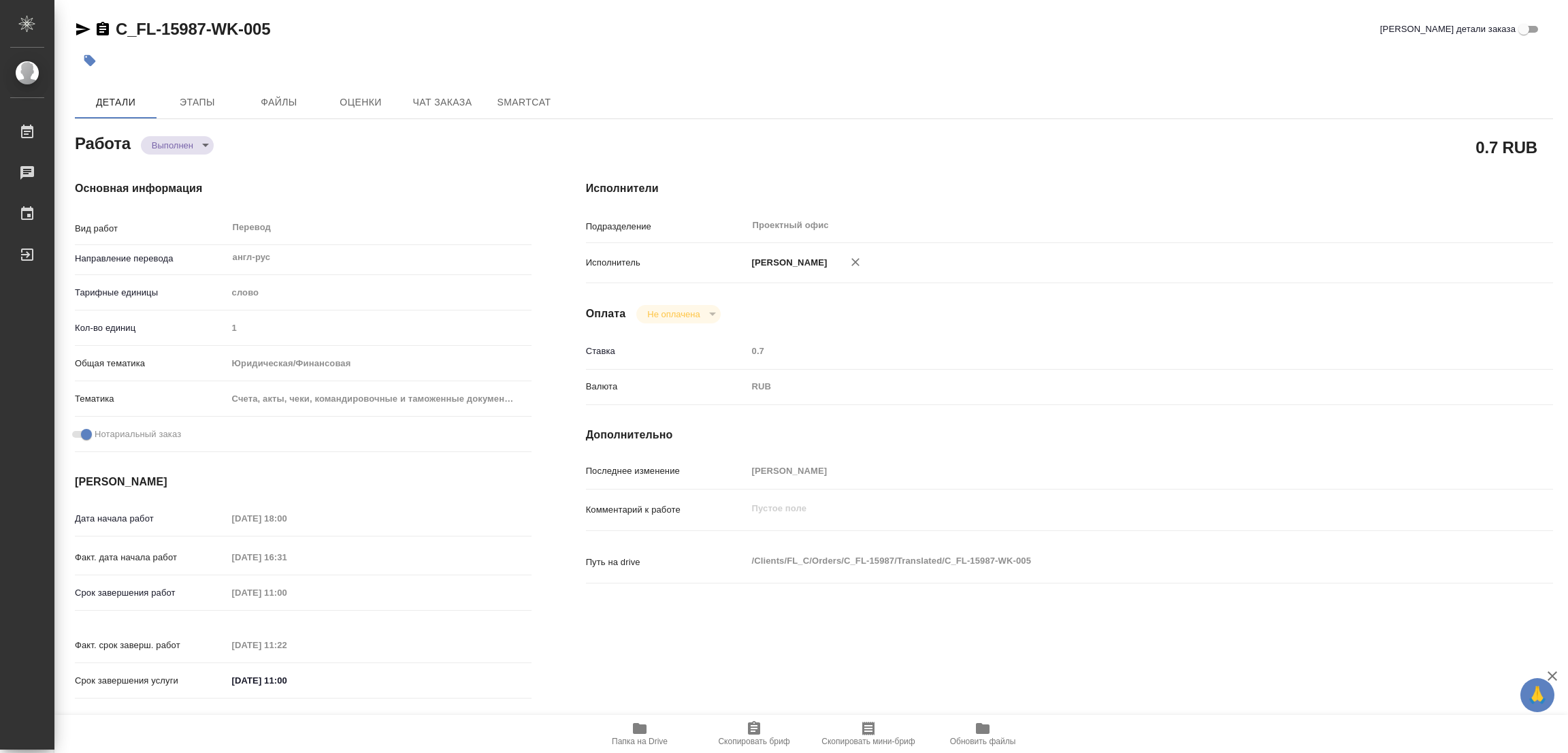
type input "1"
type input "yr-fn"
type input "5f647205b73bc97568ca66c0"
checkbox input "true"
type input "[DATE] 18:00"
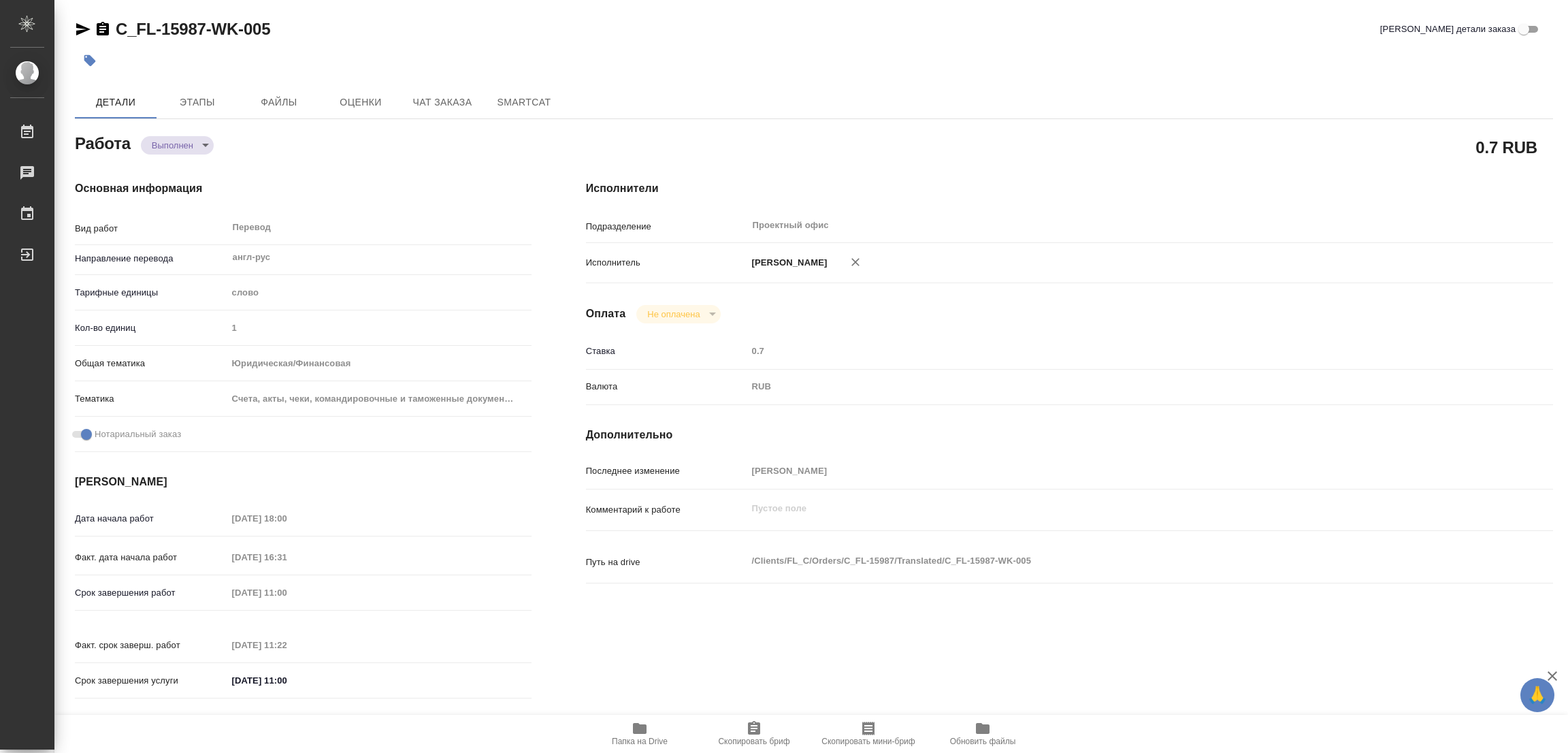
type input "[DATE] 16:31"
type input "[DATE] 11:00"
type input "[DATE] 11:22"
type input "[DATE] 11:00"
type input "Проектный офис"
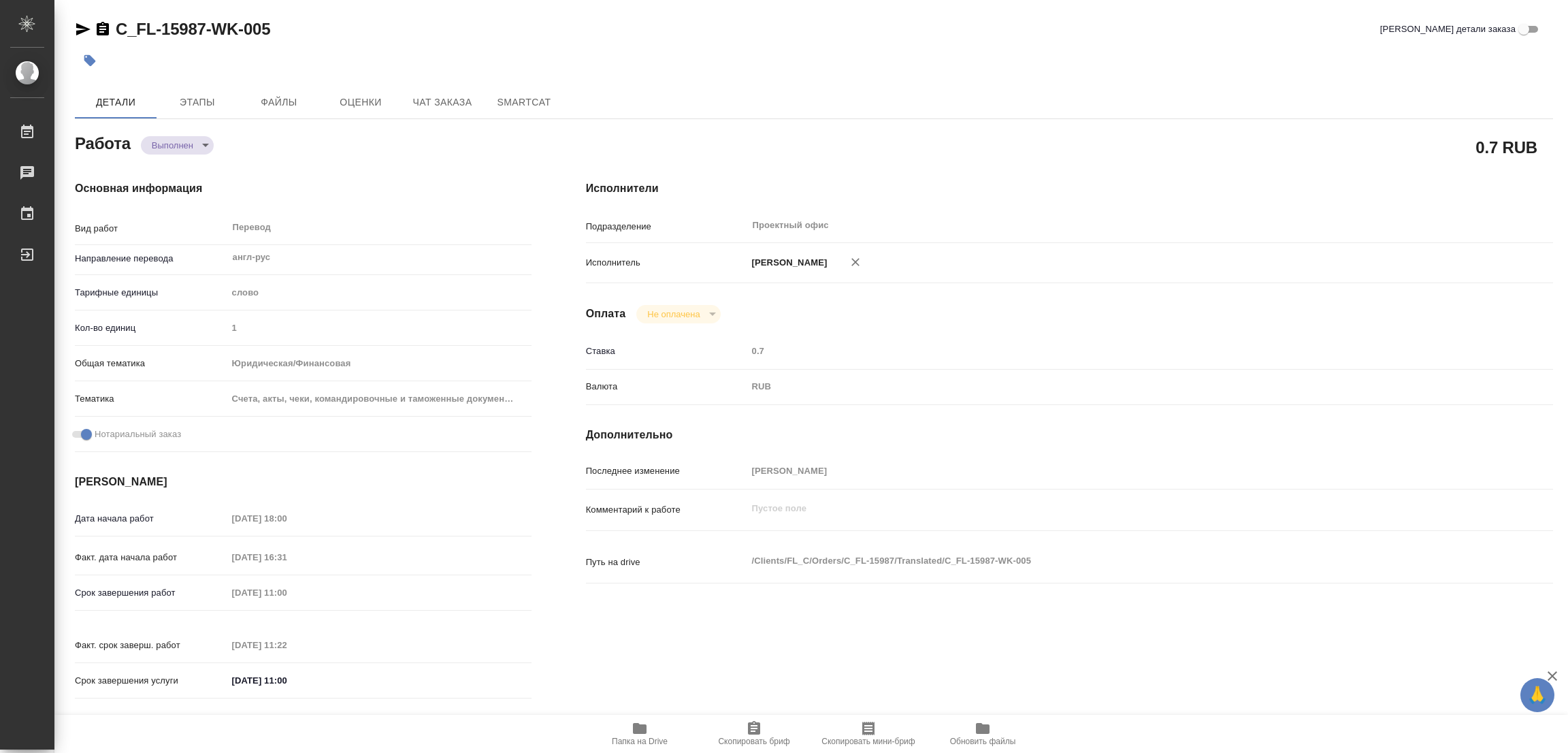
type input "notPayed"
type input "0.7"
type input "RUB"
type input "[PERSON_NAME]"
type textarea "x"
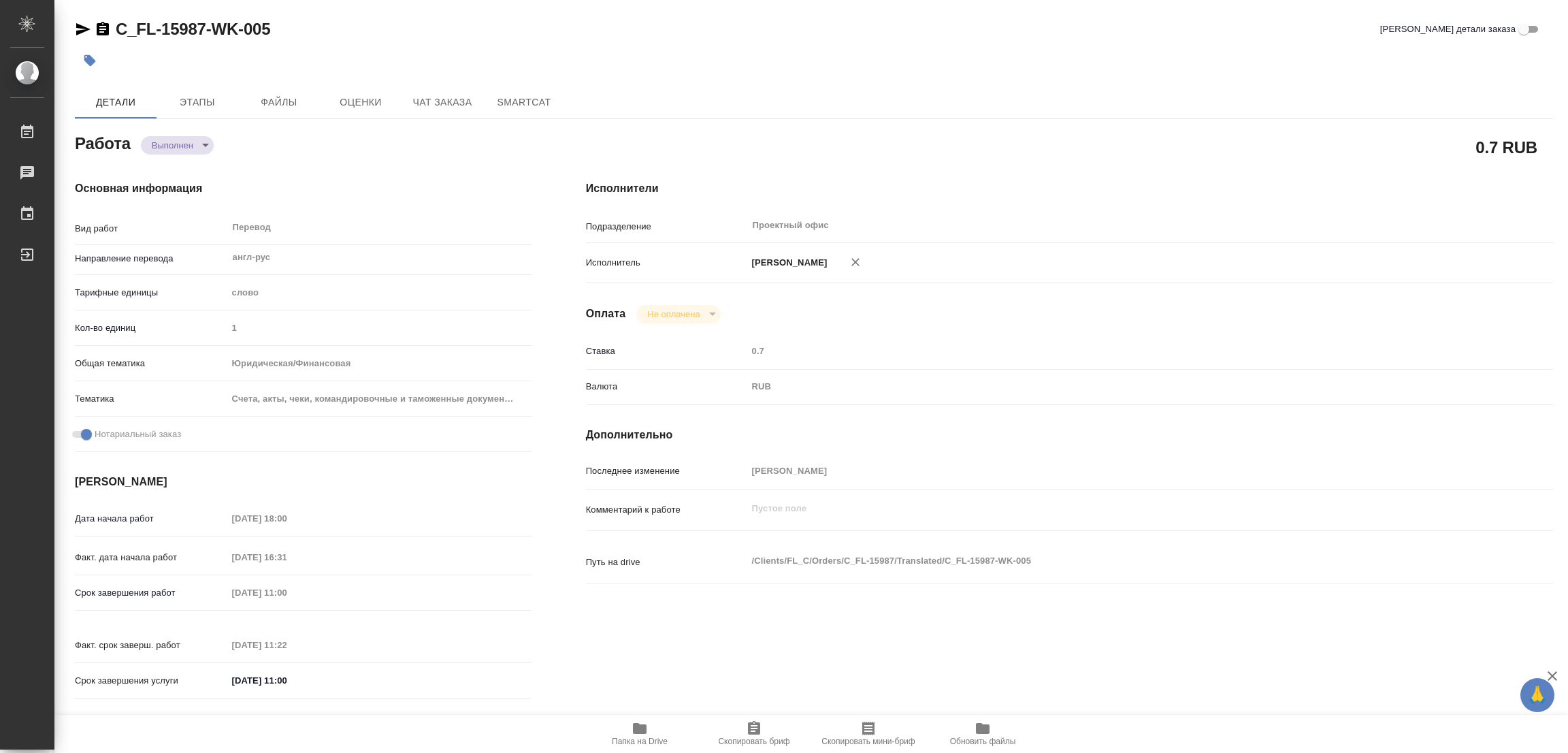
type textarea "/Clients/FL_C/Orders/C_FL-15987/Translated/C_FL-15987-WK-005"
type textarea "x"
type input "C_FL-15987"
type input "Перевод Стандарт"
type input "Приёмка по качеству, Редактура, Постредактура машинного перевода, Корректура, П…"
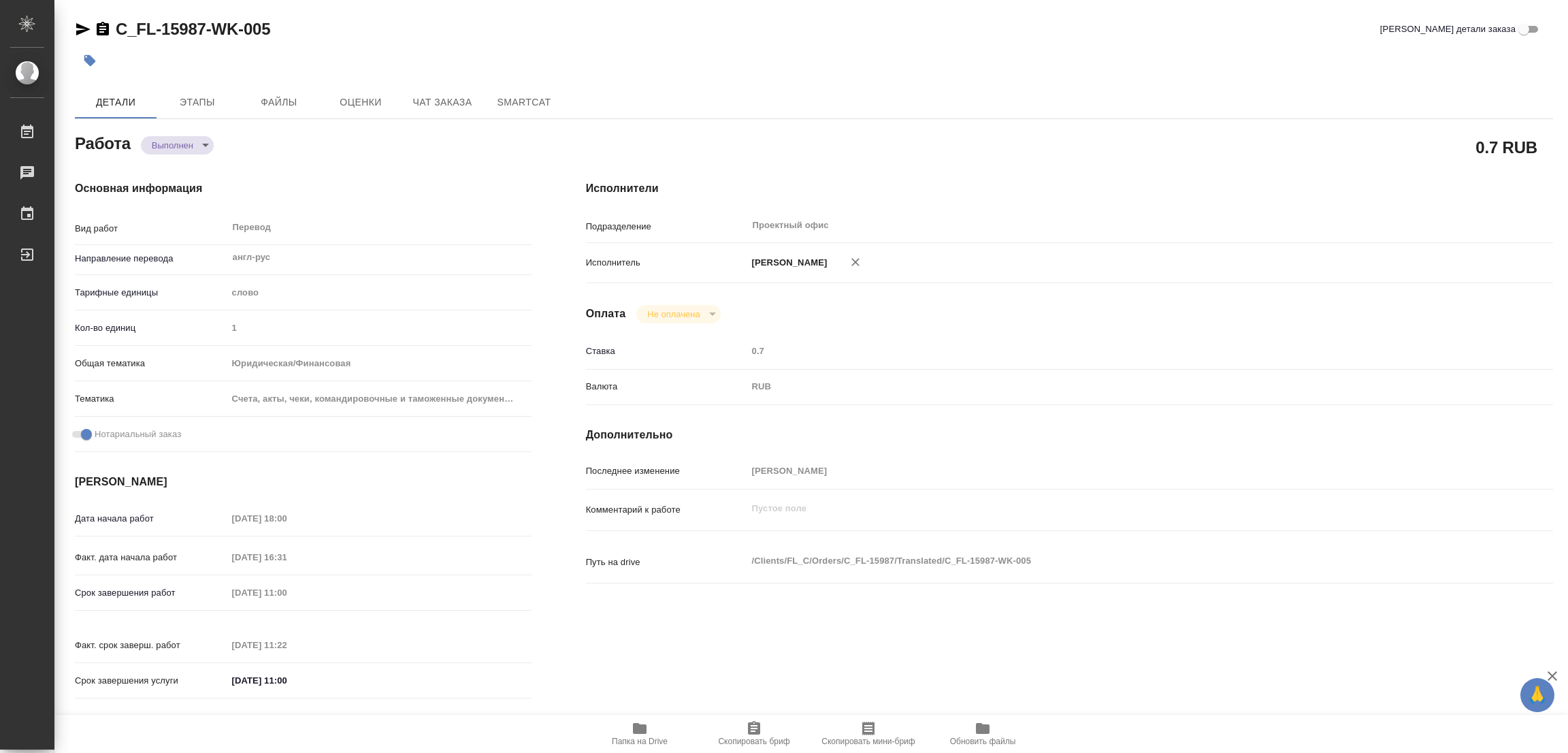
type input "[PERSON_NAME]"
type input "/Clients/FL_C/Orders/C_FL-15987"
type textarea "x"
type textarea "Приложение к авансовому отчёту англ-рус перевод"
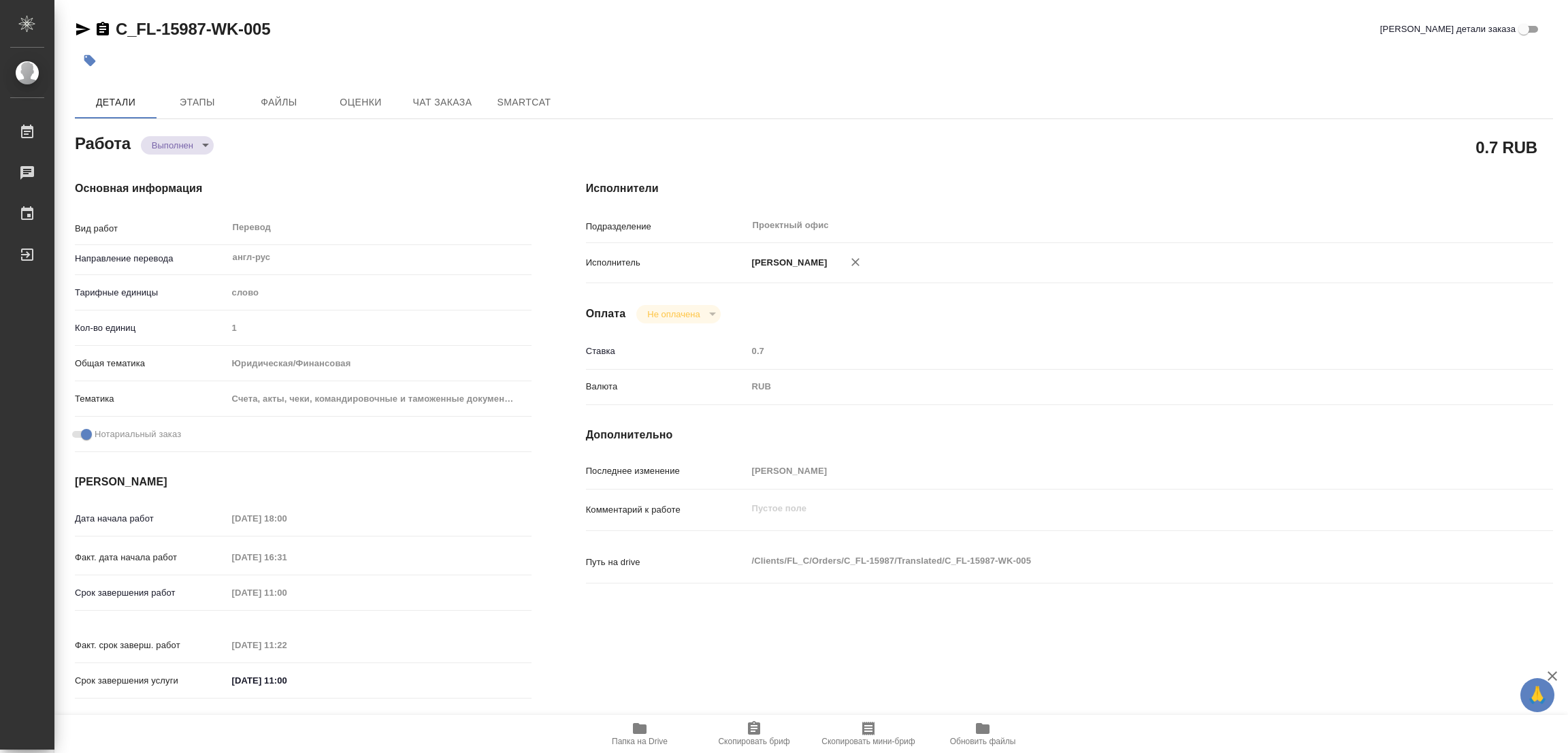
type textarea "x"
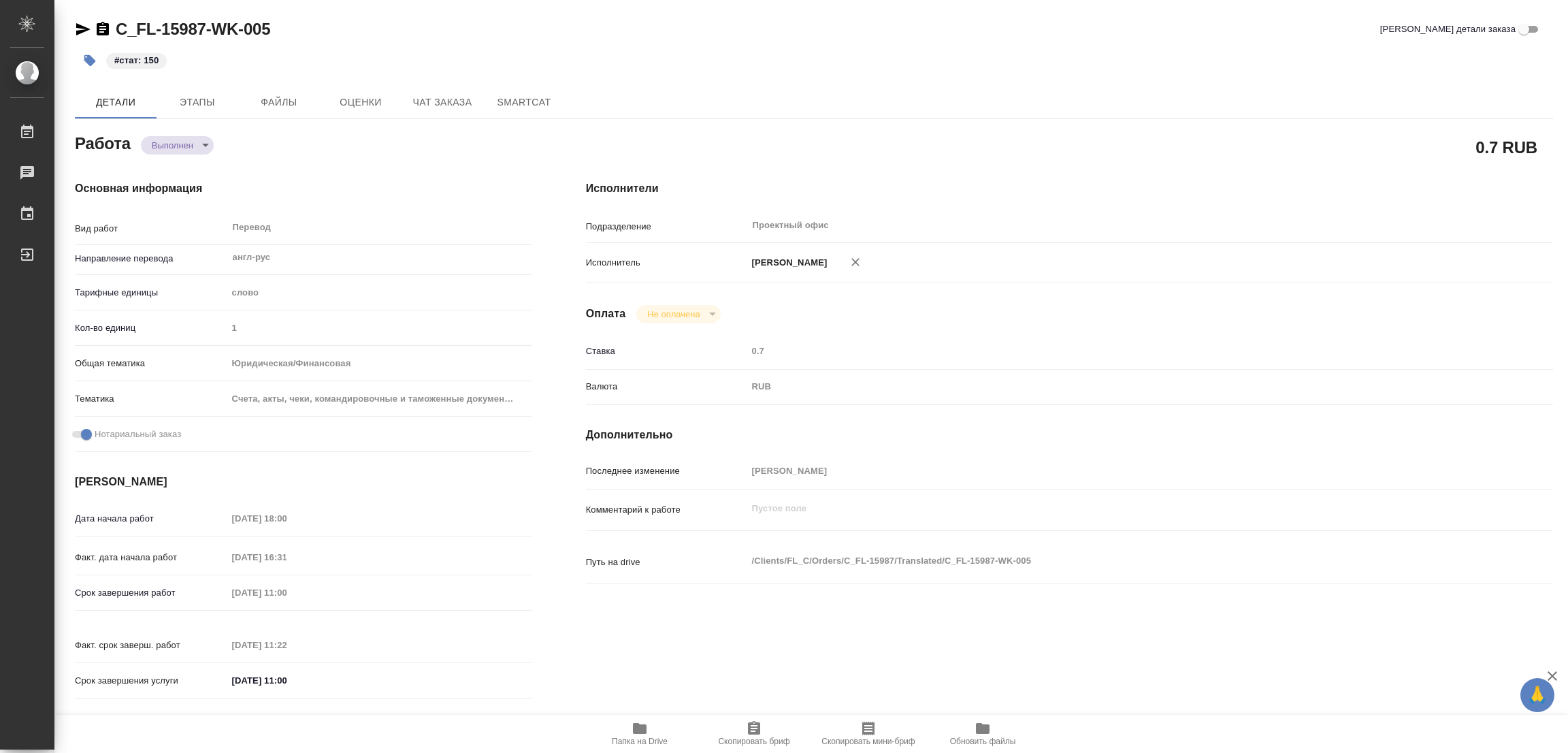
type textarea "x"
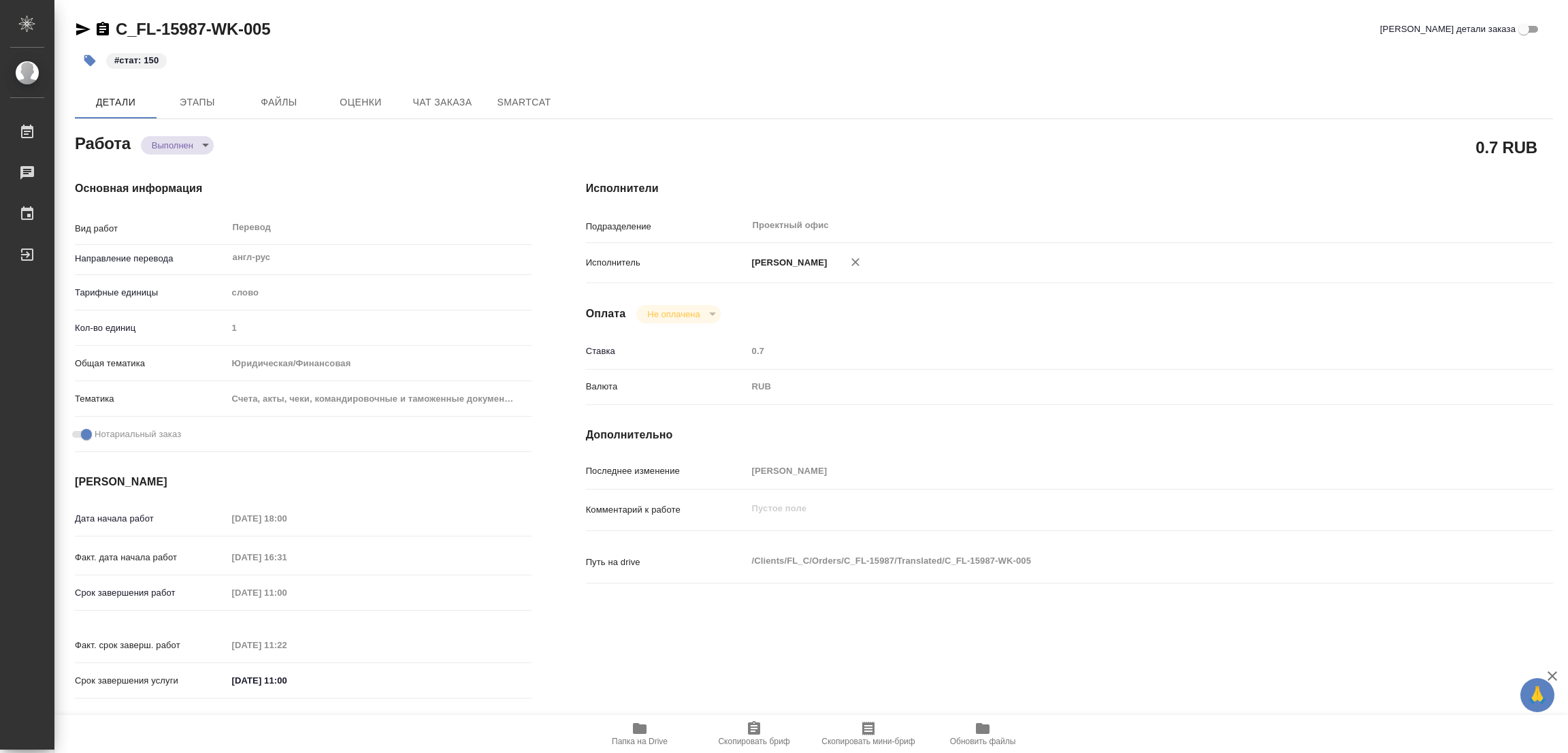
type textarea "x"
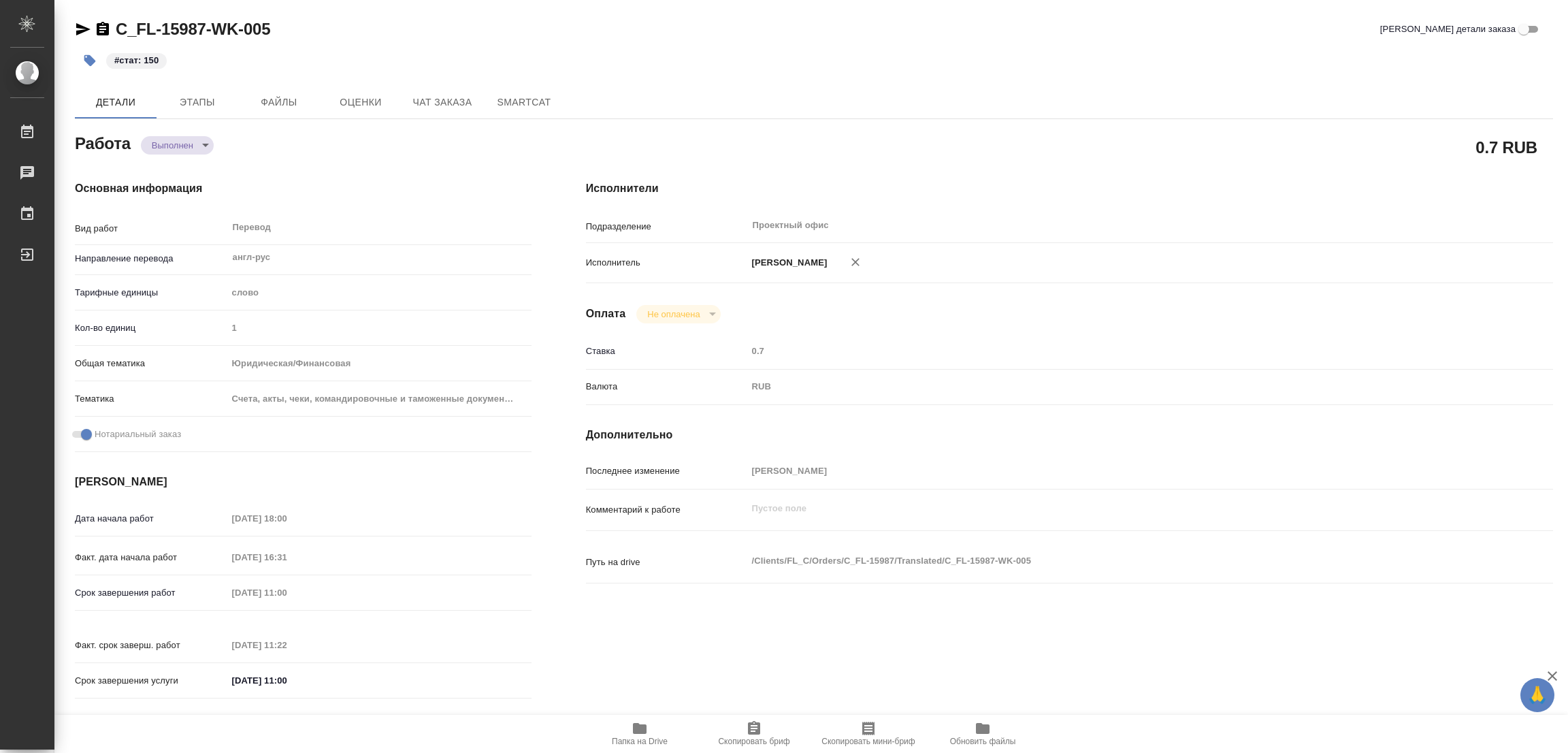
type textarea "x"
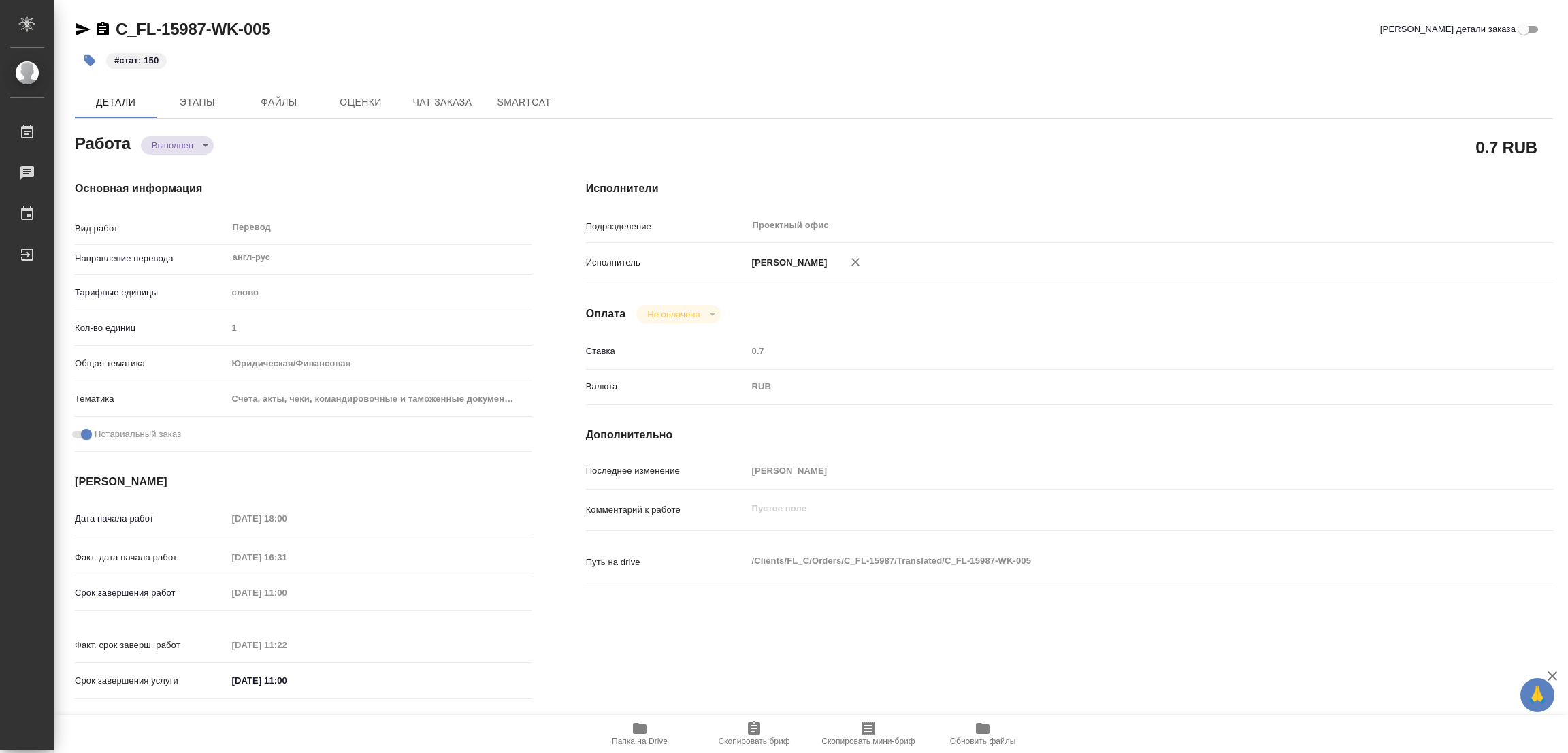
type textarea "x"
click at [1134, 185] on h4 "Исполнители" at bounding box center [1069, 188] width 967 height 16
click at [871, 55] on div "#стат: 150" at bounding box center [567, 60] width 986 height 30
click at [644, 39] on div "C_FL-15987-WK-005 [PERSON_NAME] детали заказа" at bounding box center [814, 29] width 1478 height 22
